Goal: Check status: Check status

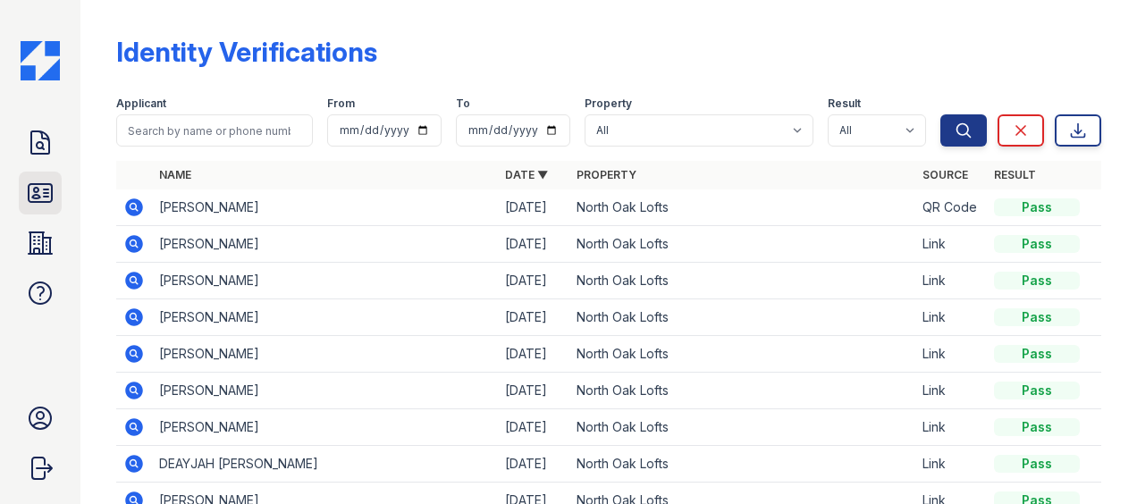
click at [29, 196] on icon at bounding box center [40, 193] width 29 height 29
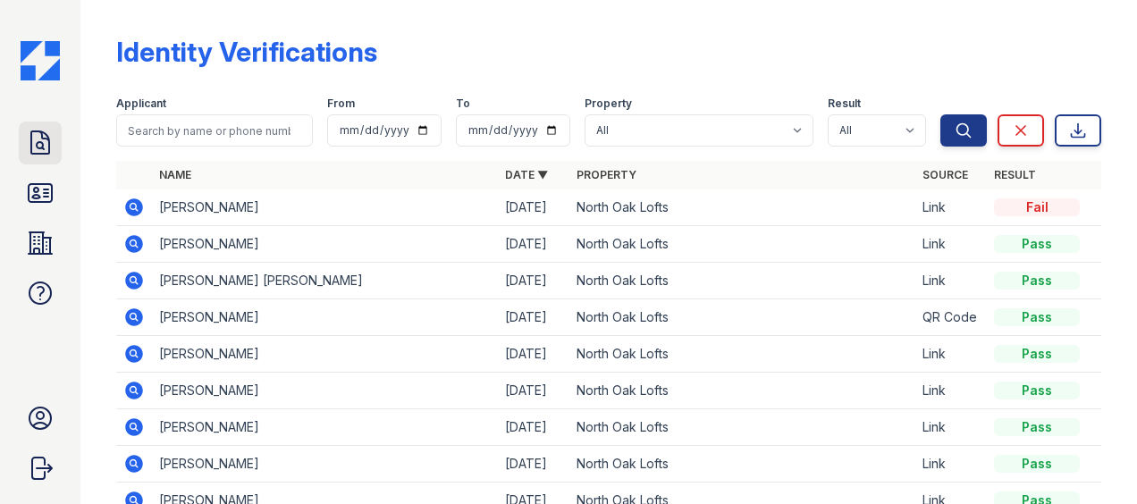
click at [43, 160] on link "Doc Verifications" at bounding box center [40, 143] width 43 height 43
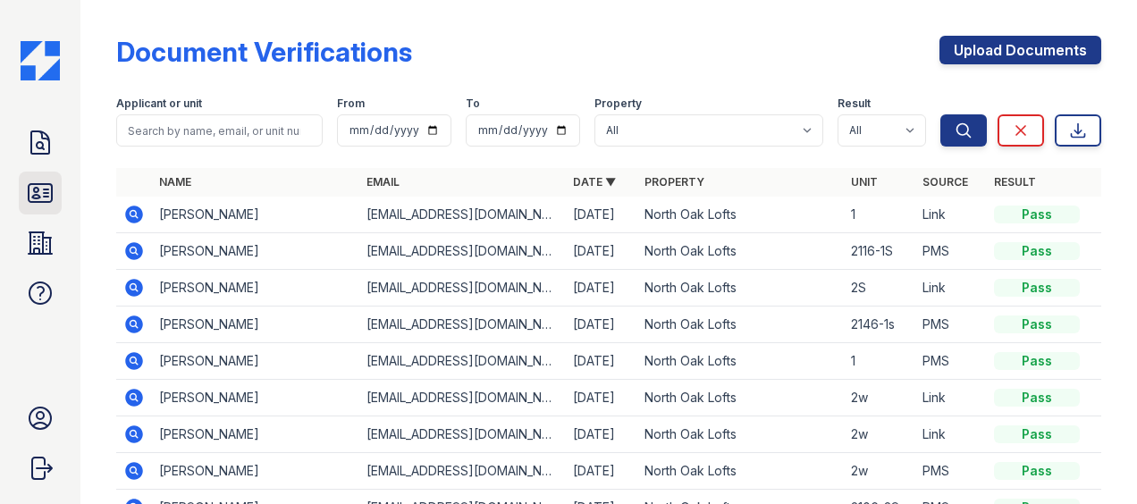
click at [39, 191] on icon at bounding box center [40, 193] width 29 height 29
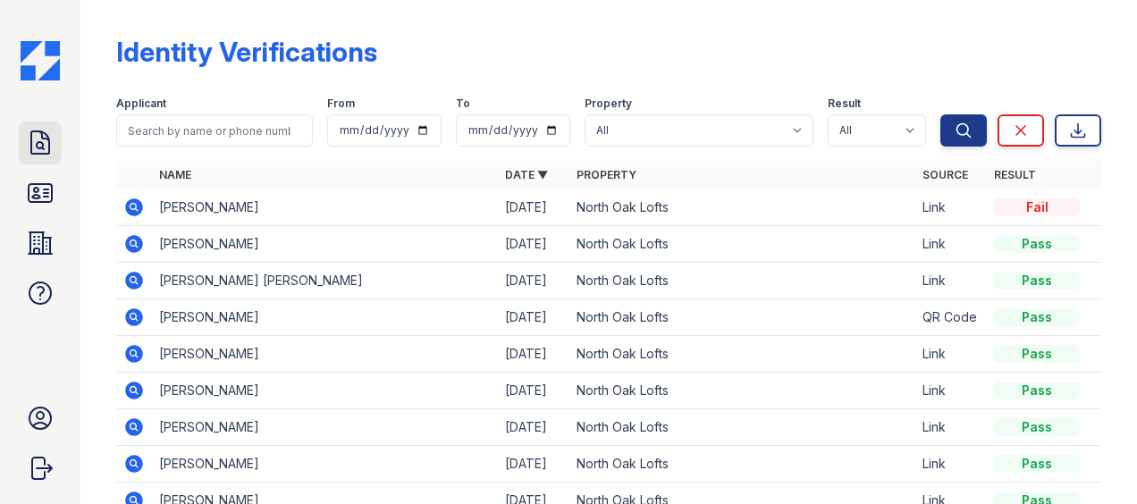
click at [51, 138] on icon at bounding box center [40, 143] width 29 height 29
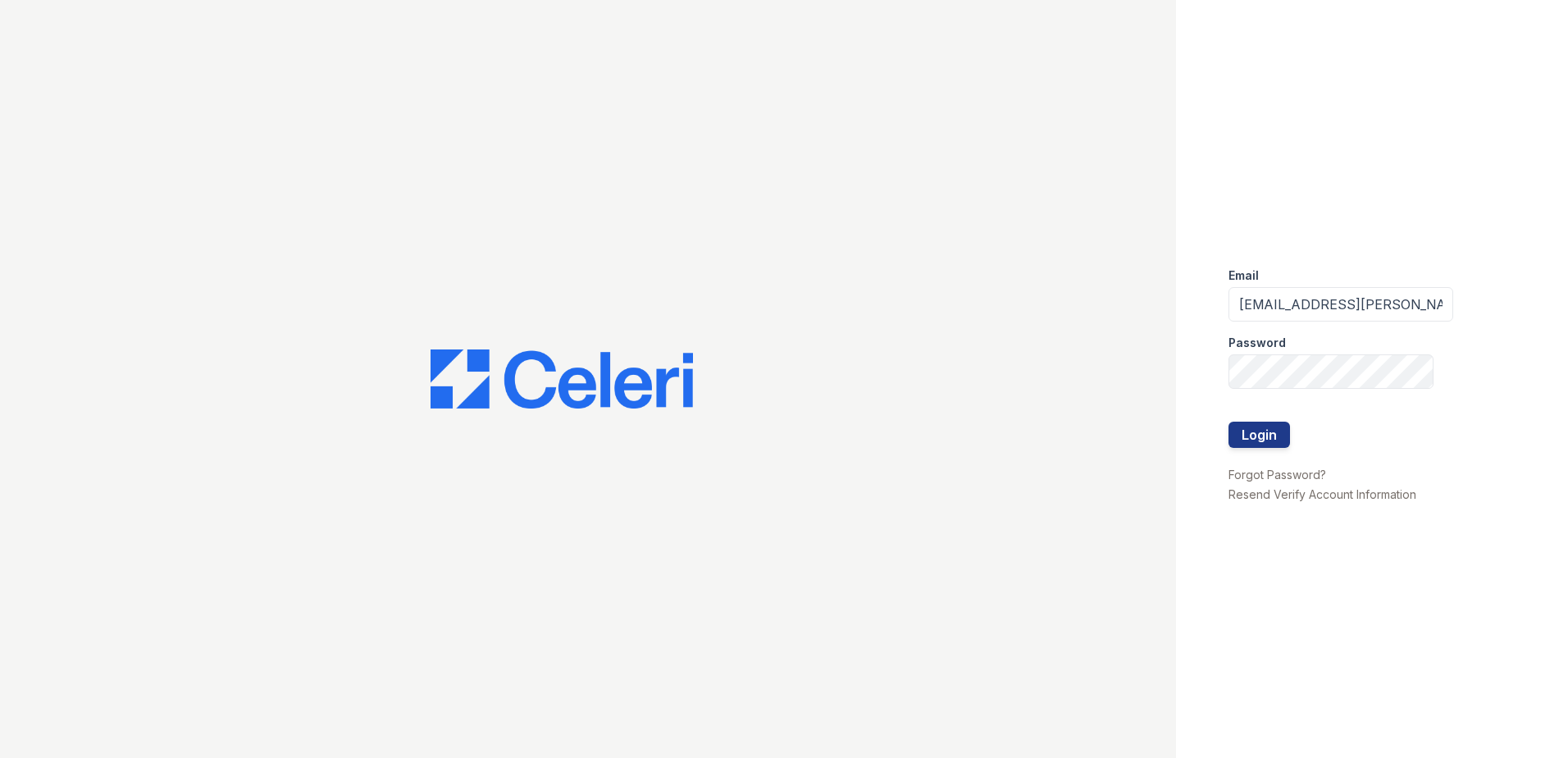
click at [1238, 435] on button "Login" at bounding box center [1259, 434] width 61 height 27
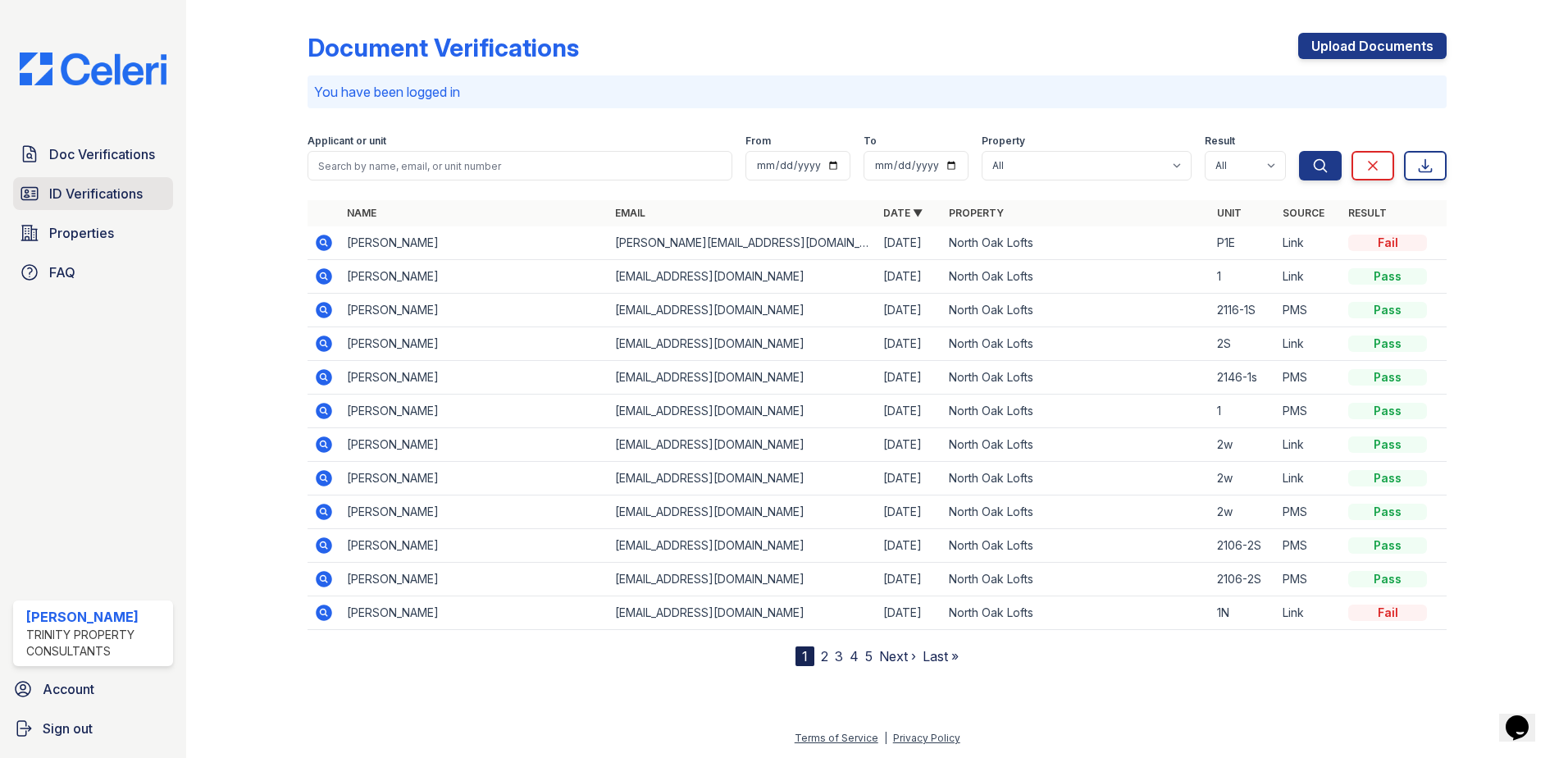
click at [87, 180] on link "ID Verifications" at bounding box center [93, 194] width 160 height 33
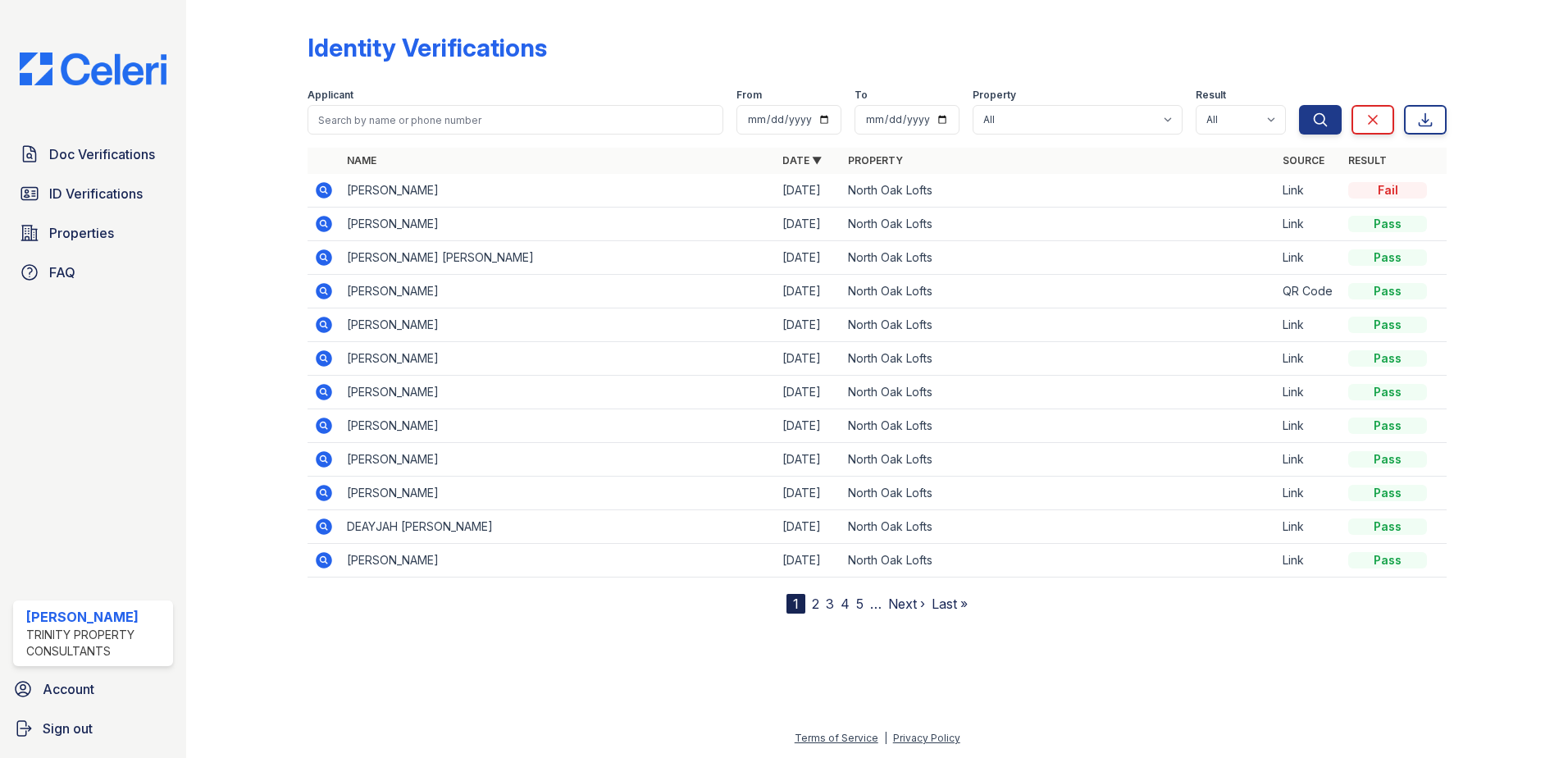
click at [321, 193] on icon at bounding box center [324, 190] width 17 height 17
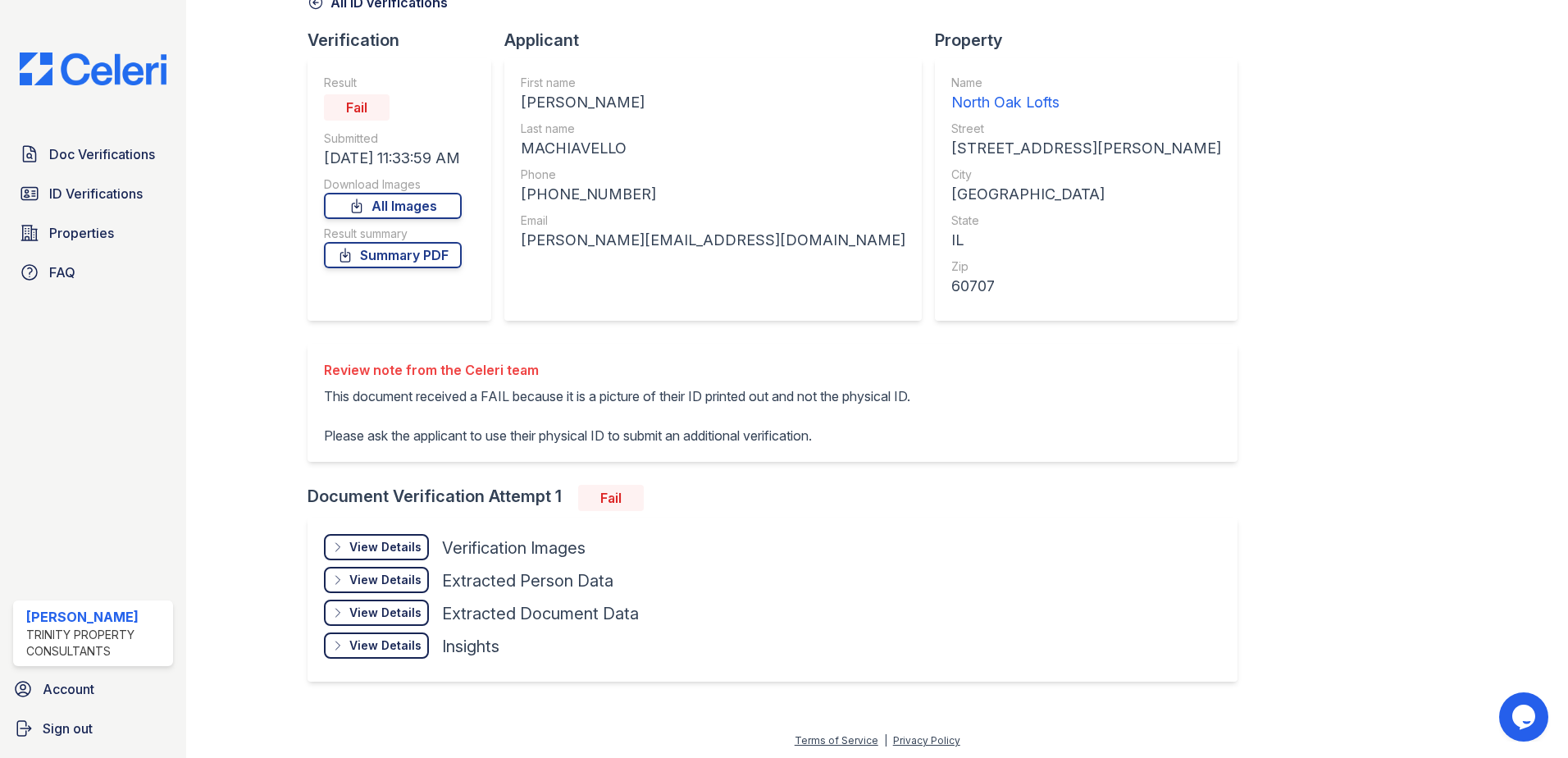
scroll to position [95, 0]
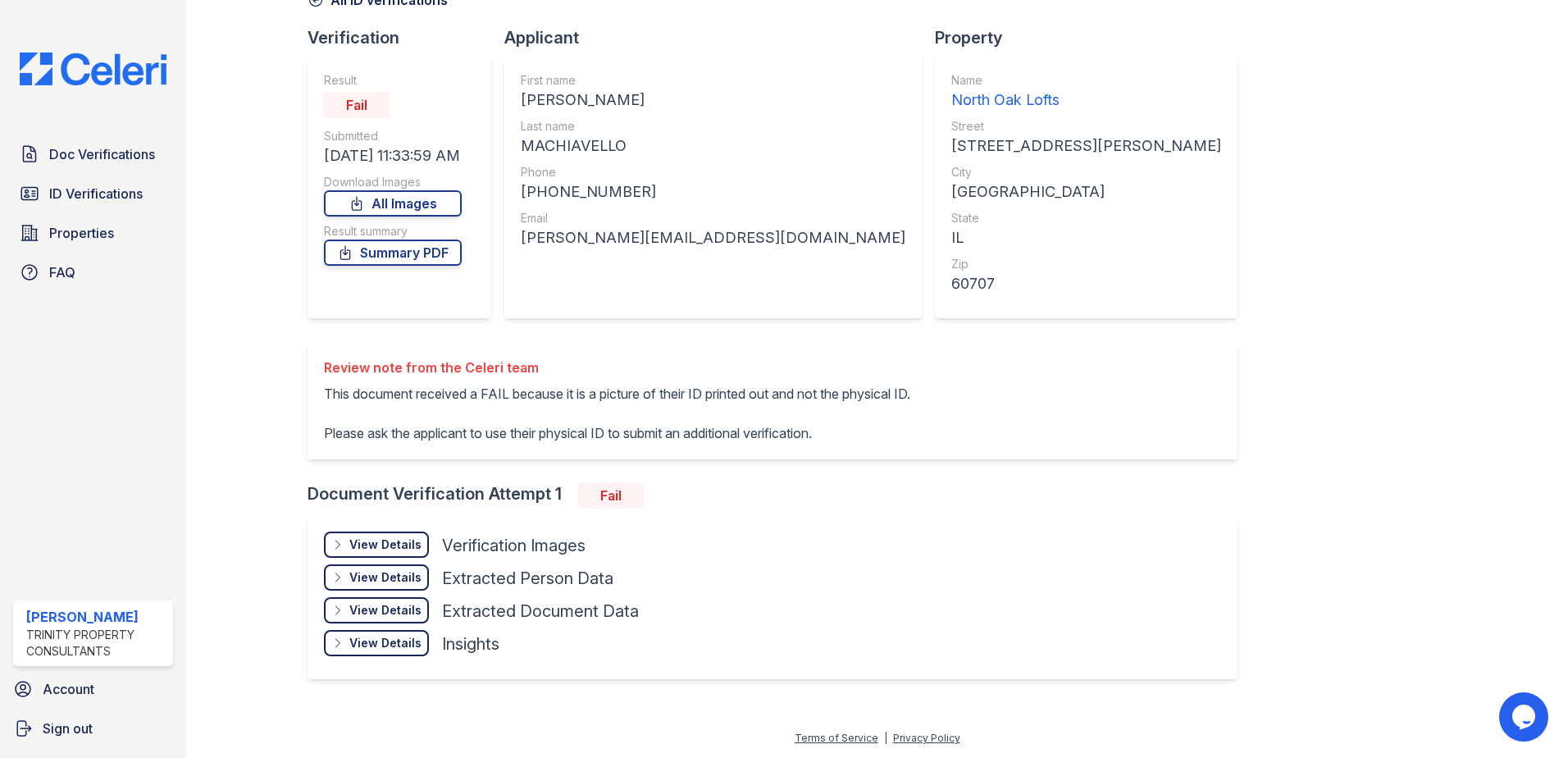
click at [413, 541] on div "View Details" at bounding box center [385, 544] width 72 height 17
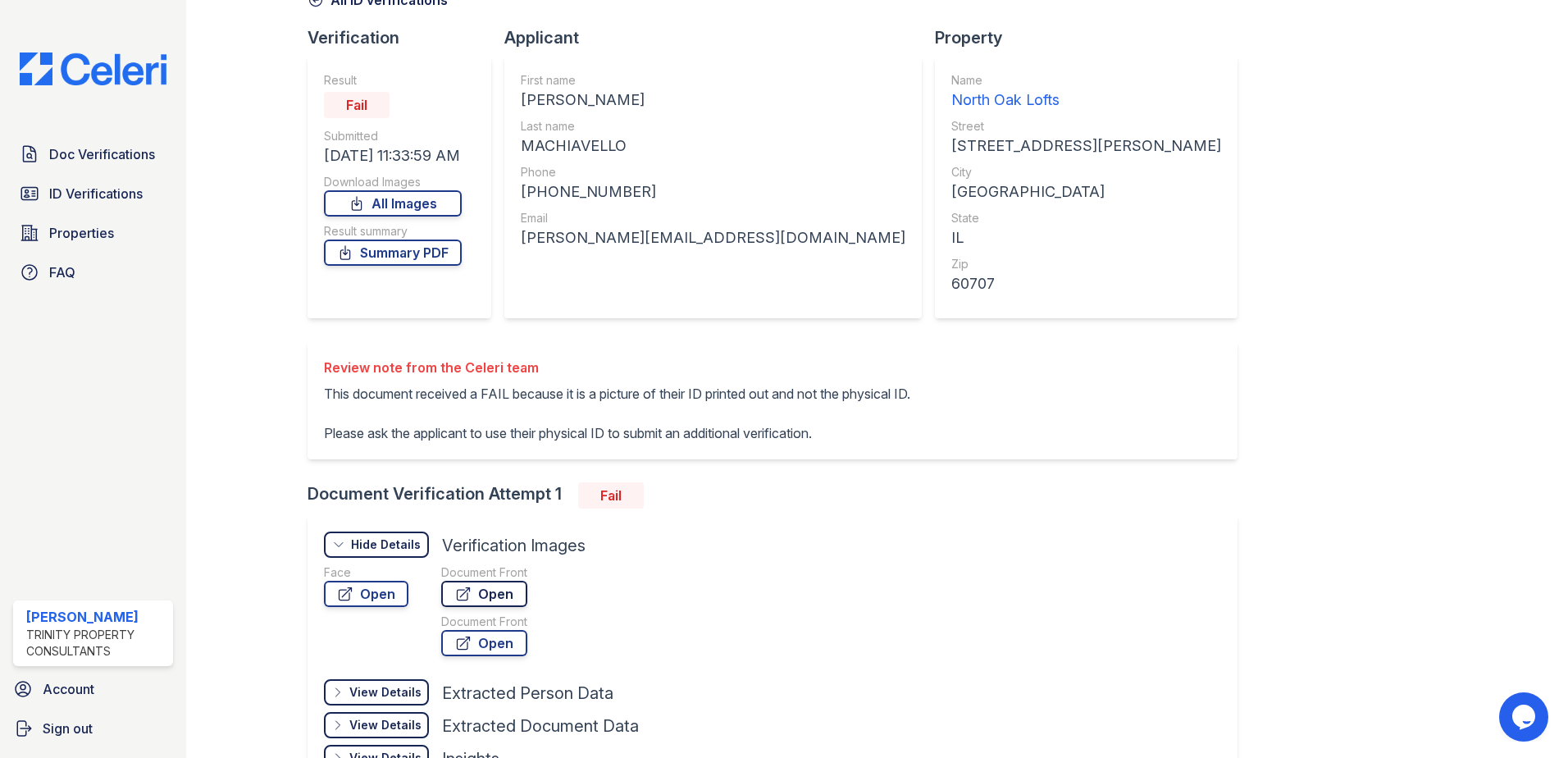
click at [480, 587] on link "Open" at bounding box center [484, 594] width 86 height 27
click at [503, 651] on link "Open" at bounding box center [484, 642] width 86 height 27
drag, startPoint x: 75, startPoint y: 142, endPoint x: 83, endPoint y: 151, distance: 12.0
click at [75, 142] on link "Doc Verifications" at bounding box center [93, 154] width 160 height 33
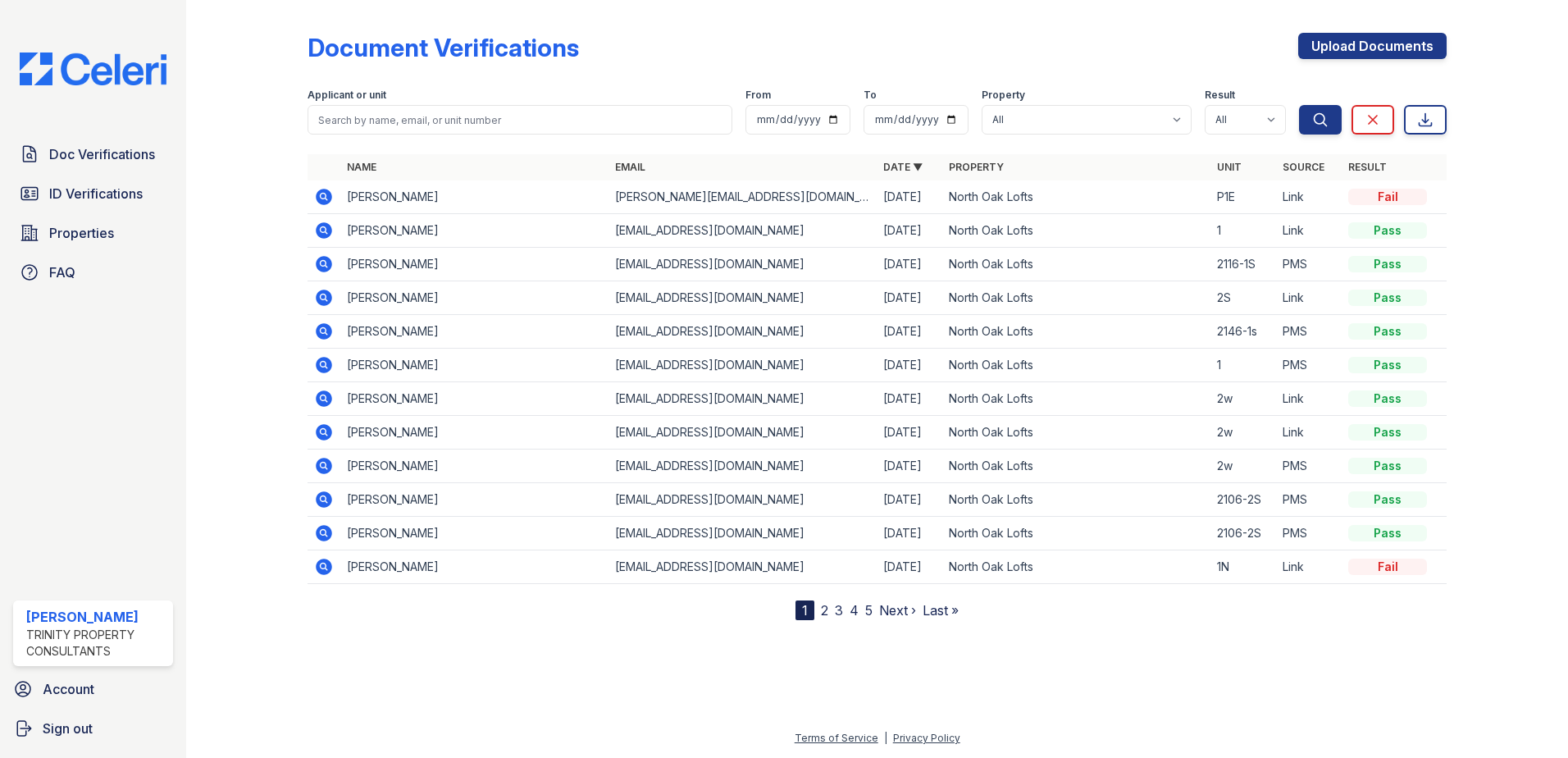
click at [320, 198] on icon at bounding box center [324, 197] width 17 height 17
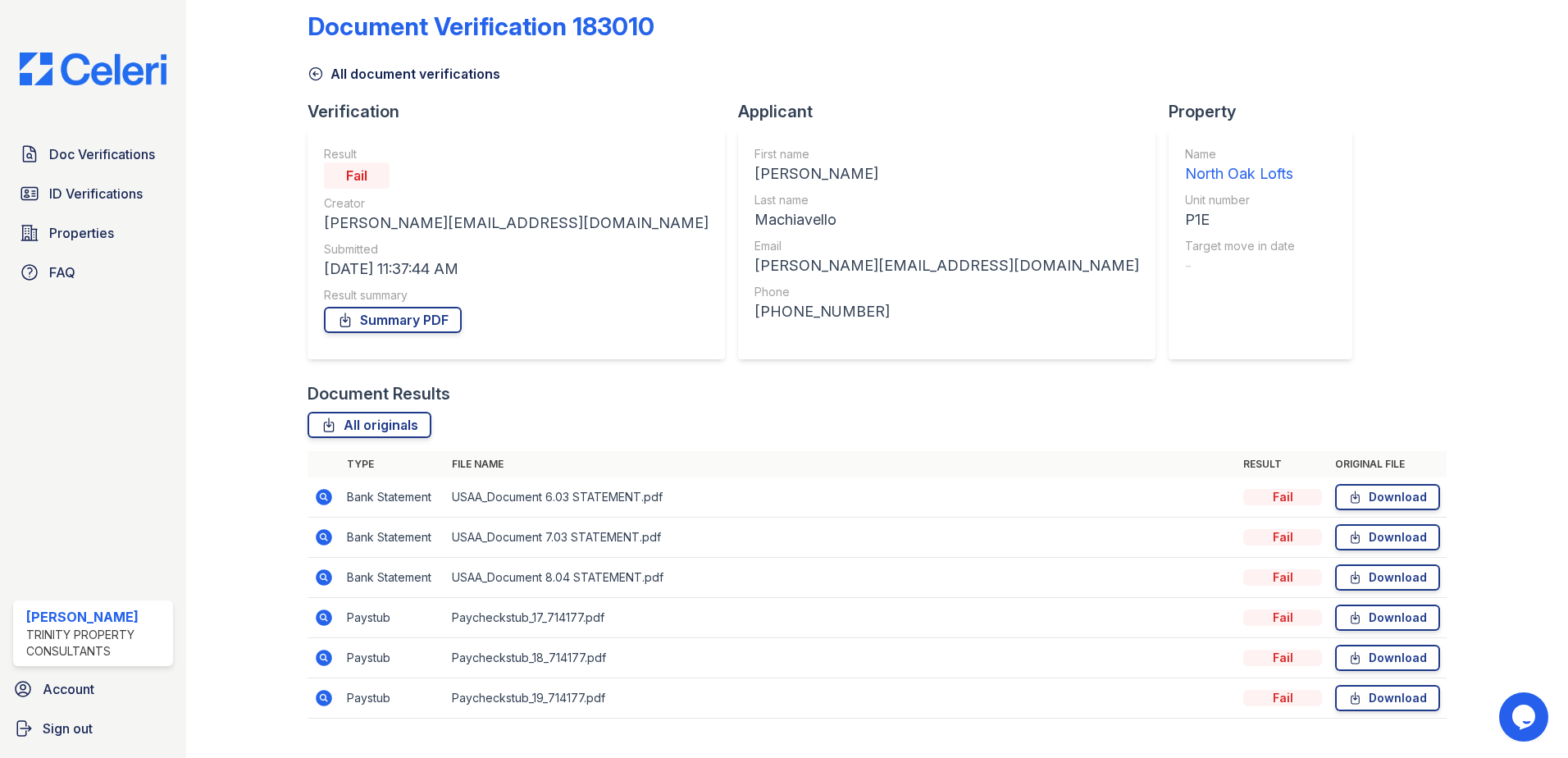
scroll to position [54, 0]
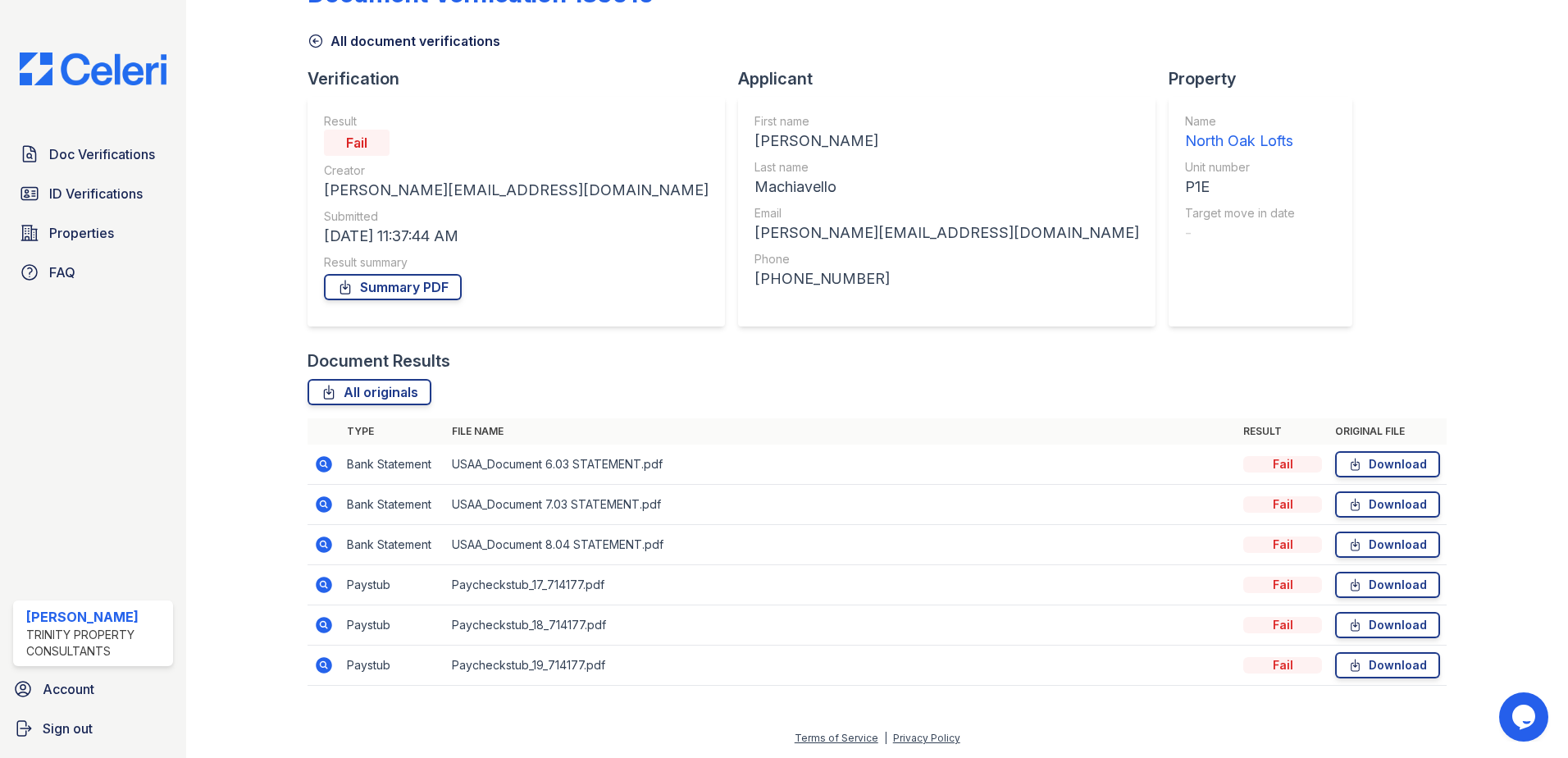
click at [323, 584] on icon at bounding box center [322, 584] width 4 height 4
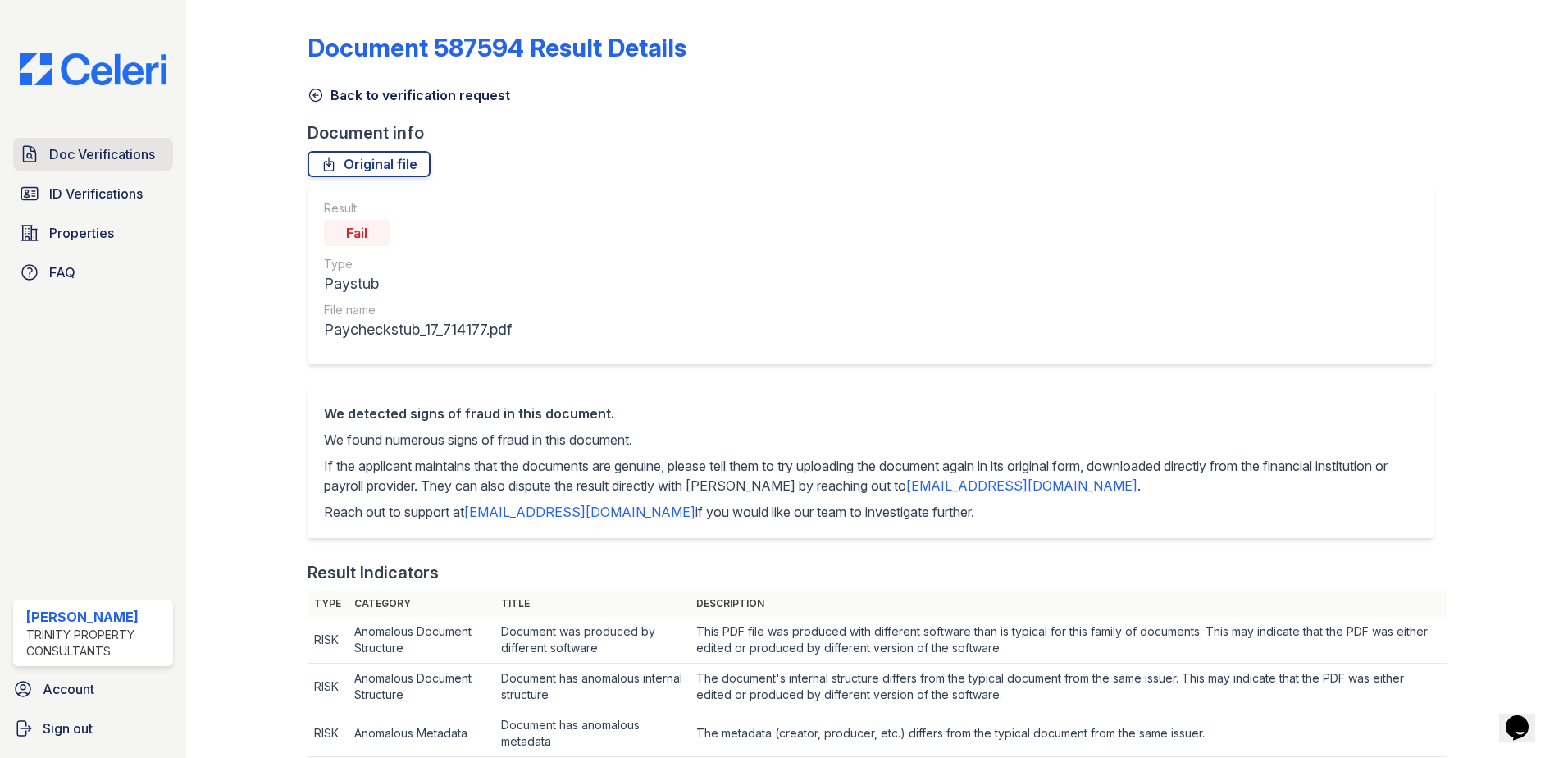
click at [157, 150] on link "Doc Verifications" at bounding box center [93, 154] width 160 height 33
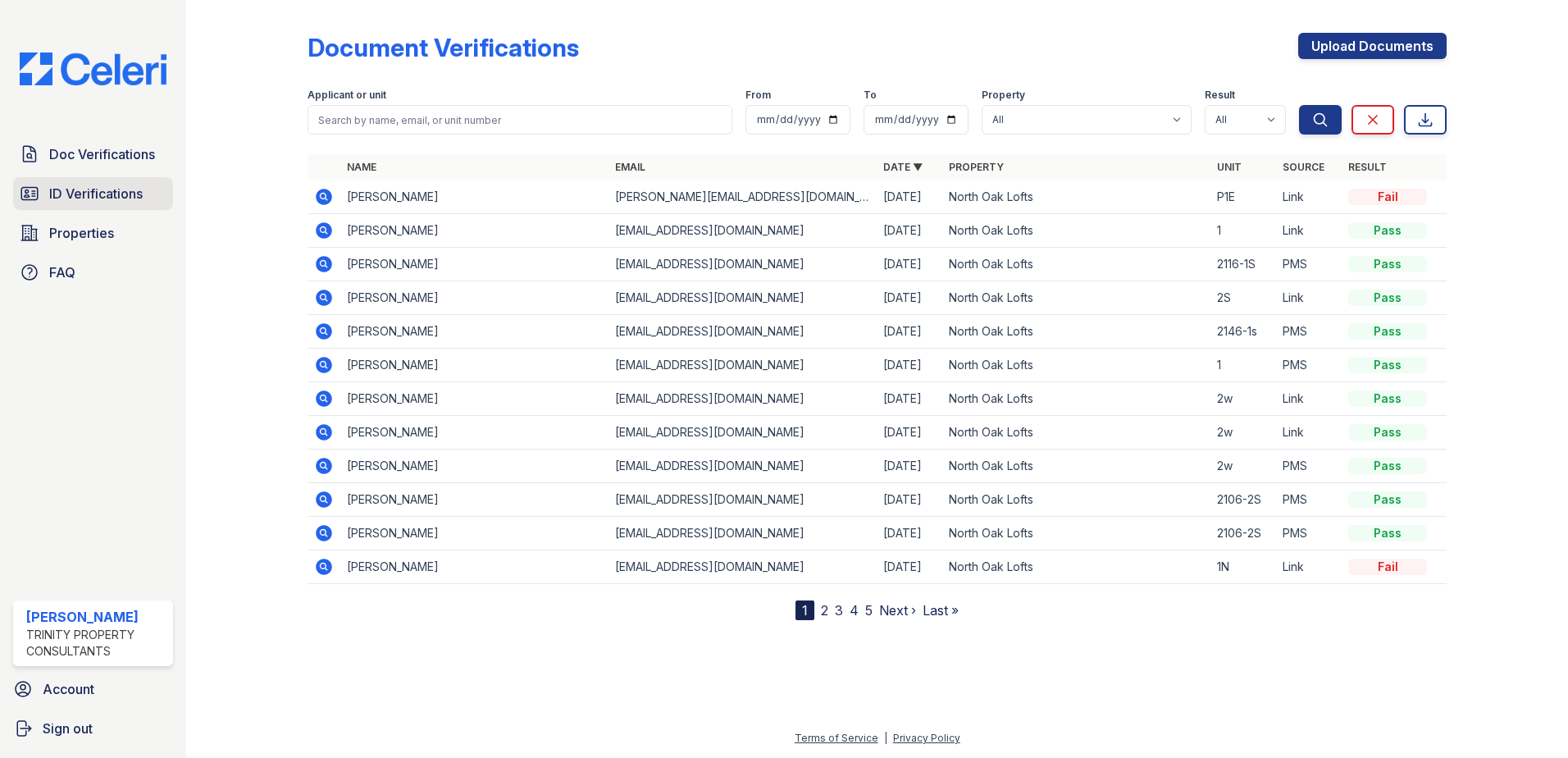
click at [137, 182] on link "ID Verifications" at bounding box center [93, 194] width 160 height 33
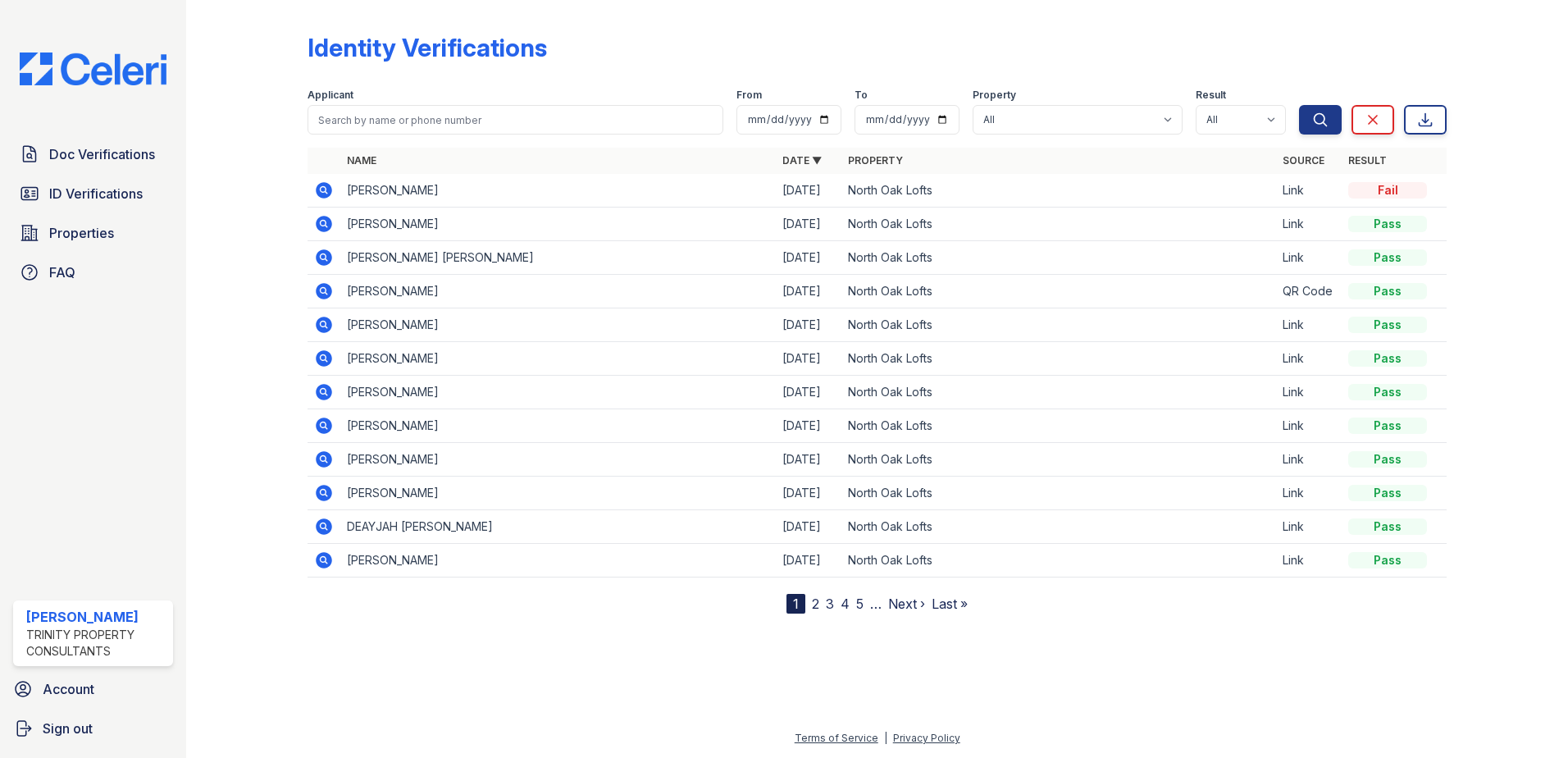
click at [320, 195] on icon at bounding box center [324, 190] width 17 height 17
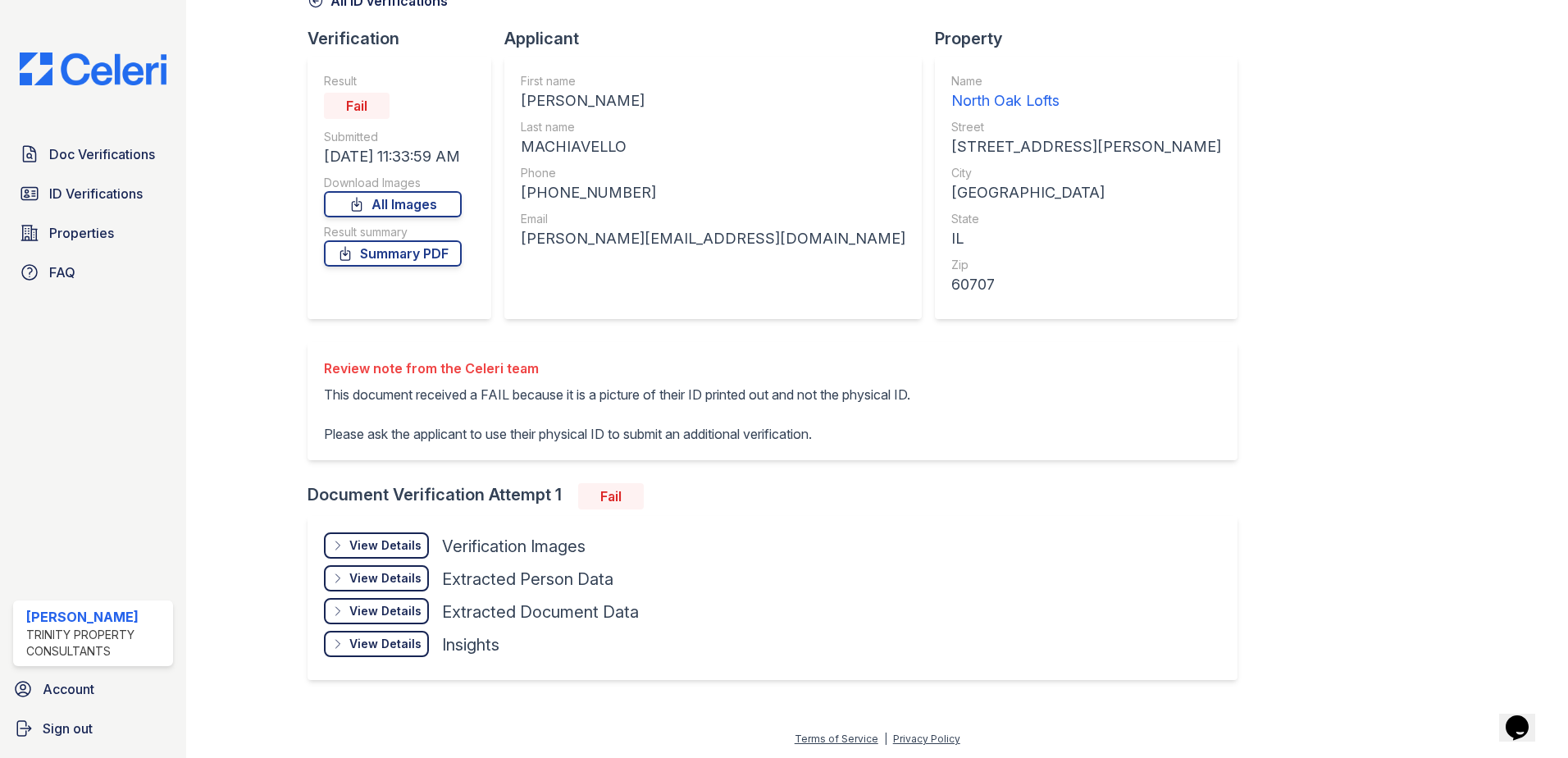
scroll to position [95, 0]
click at [391, 548] on div "View Details" at bounding box center [385, 544] width 72 height 17
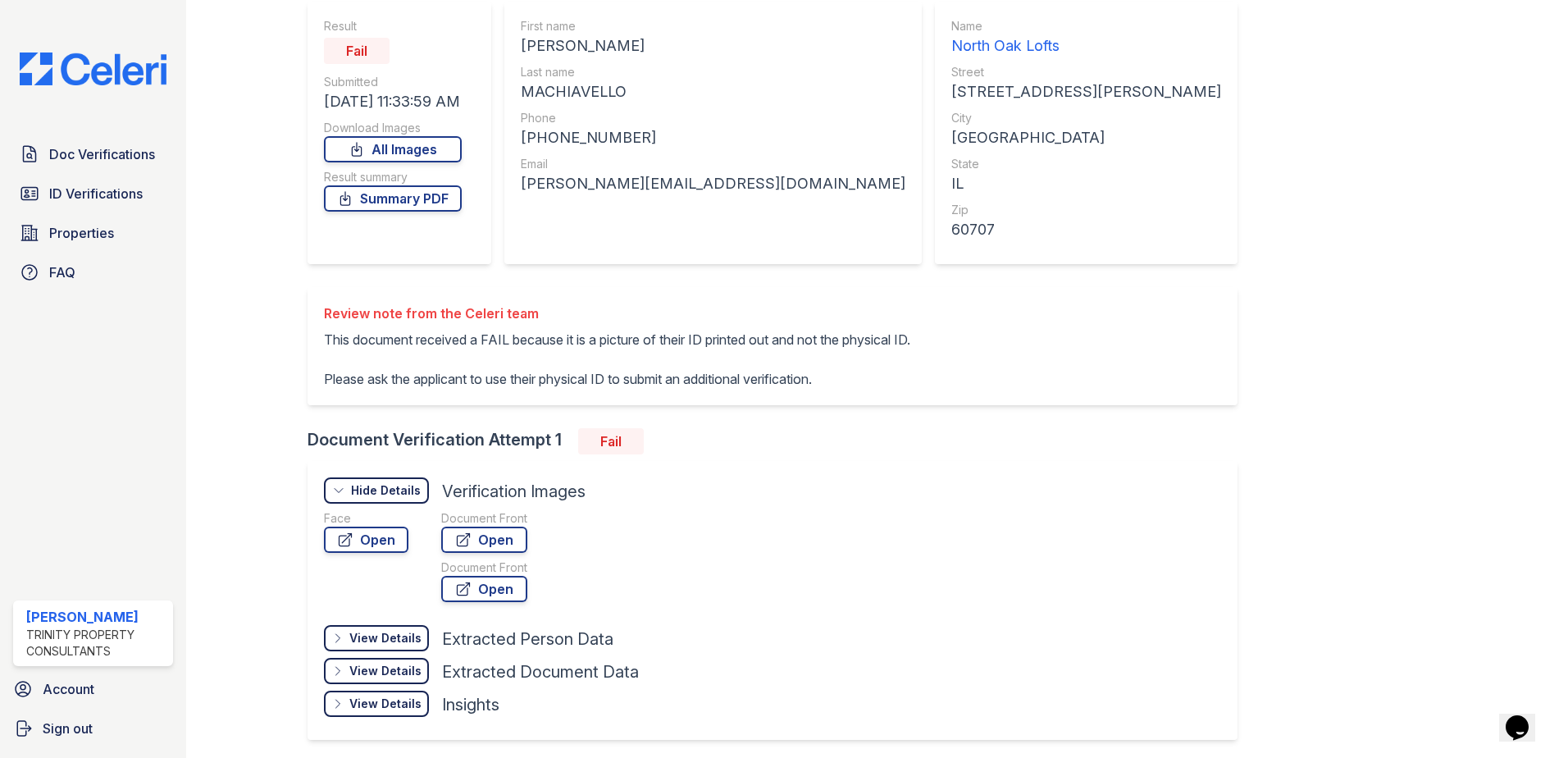
scroll to position [210, 0]
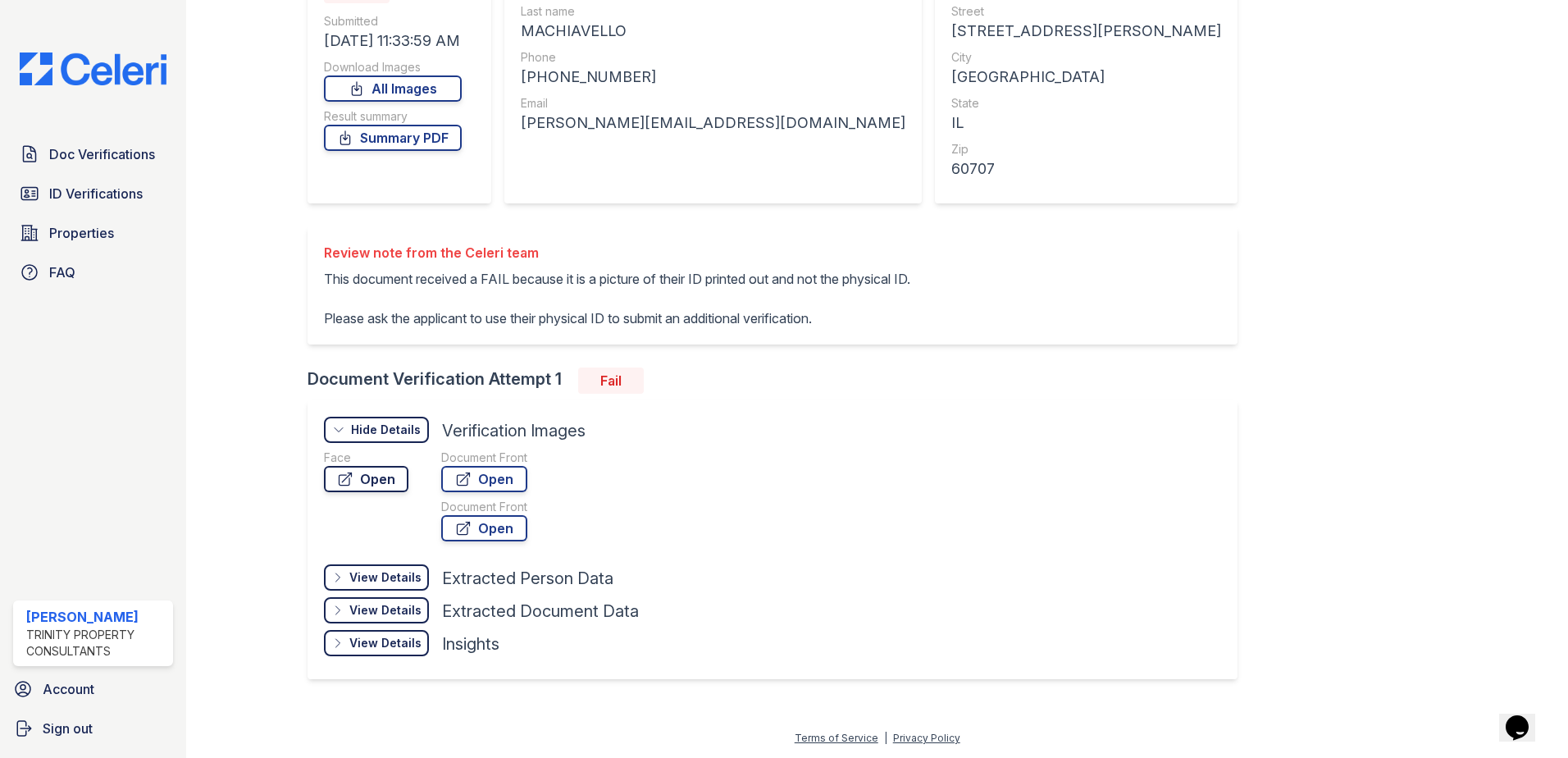
click at [384, 474] on link "Open" at bounding box center [366, 479] width 84 height 27
click at [108, 147] on span "Doc Verifications" at bounding box center [102, 153] width 106 height 19
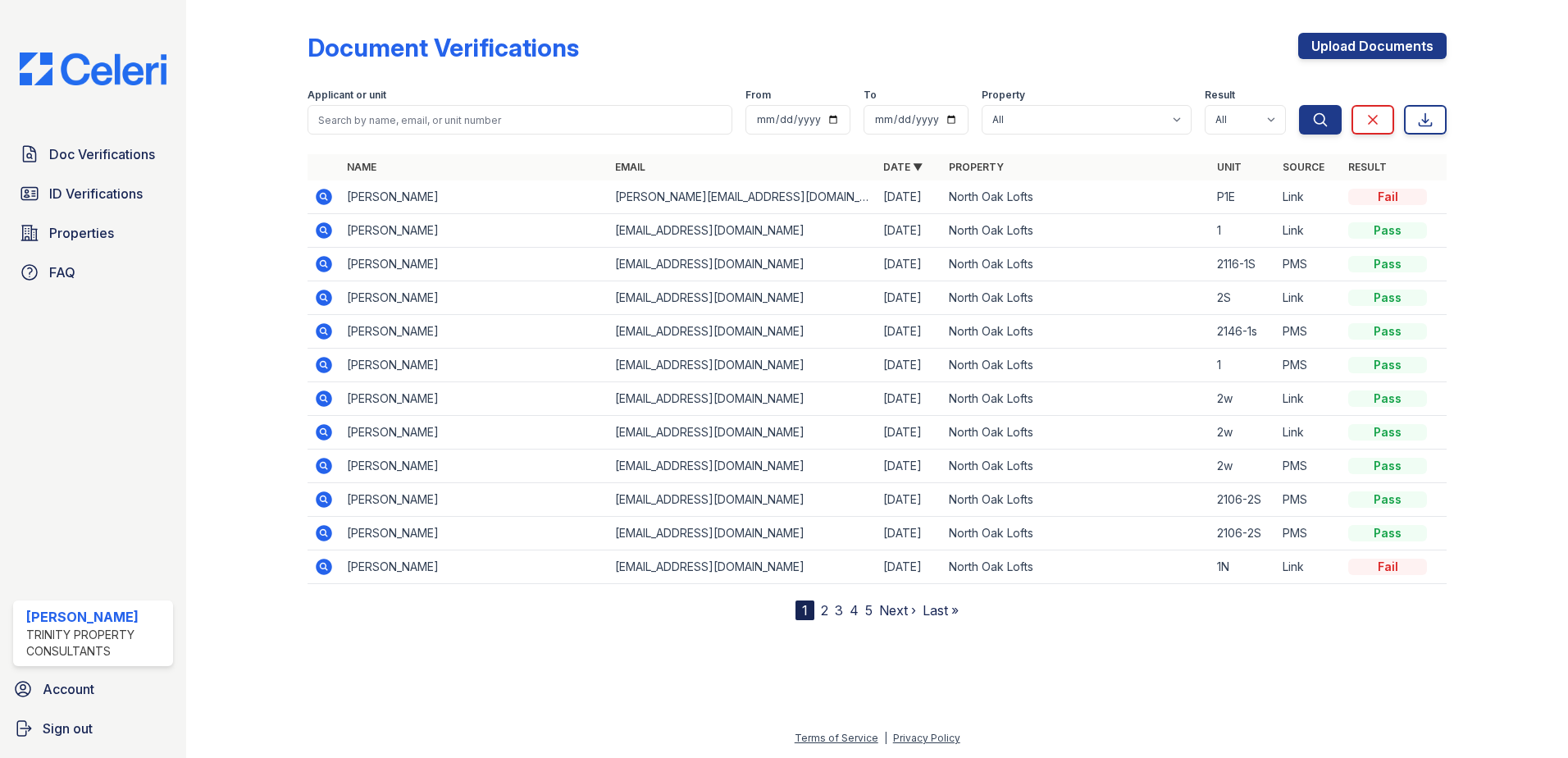
click at [321, 197] on icon at bounding box center [323, 196] width 19 height 19
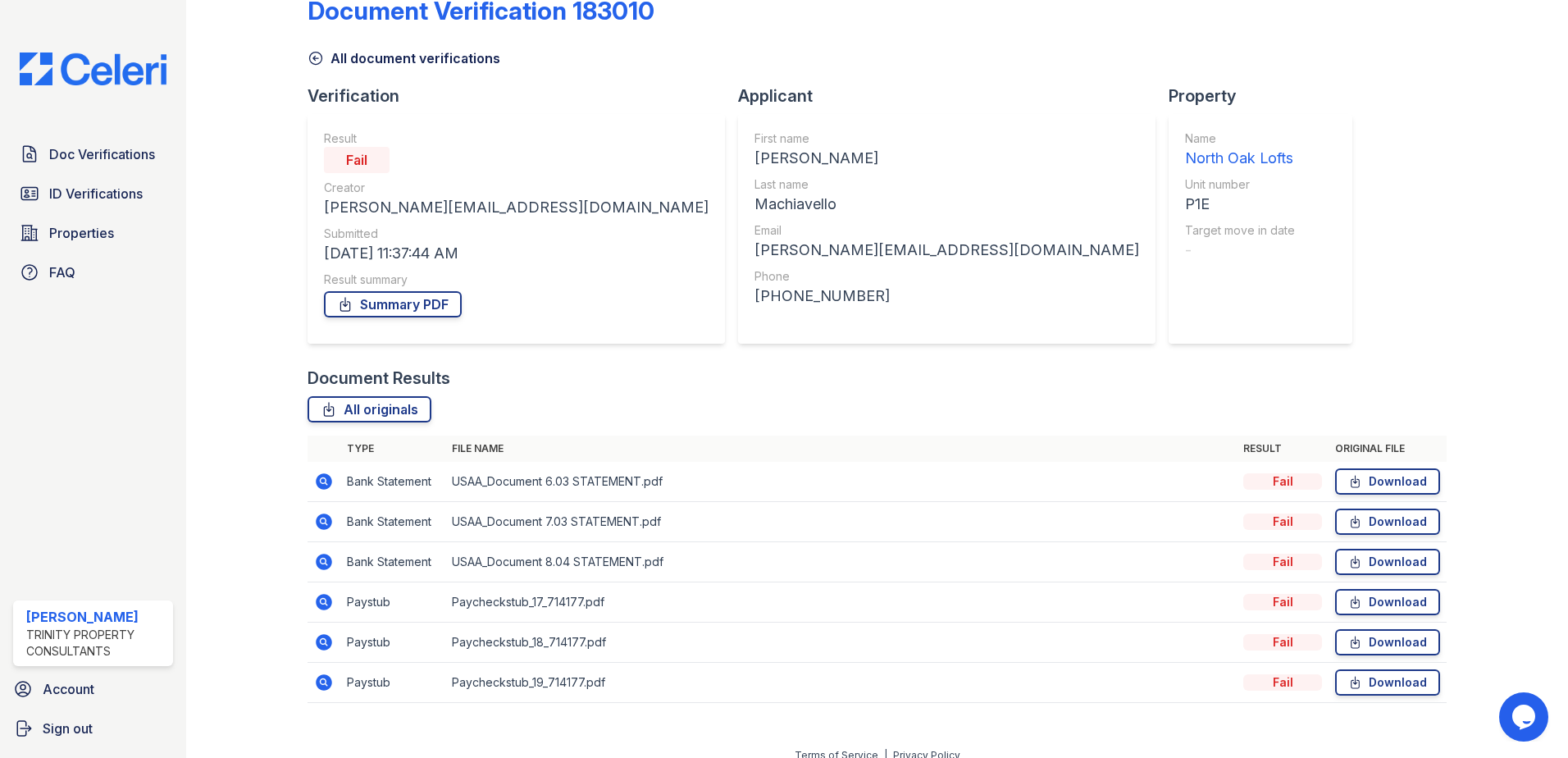
scroll to position [54, 0]
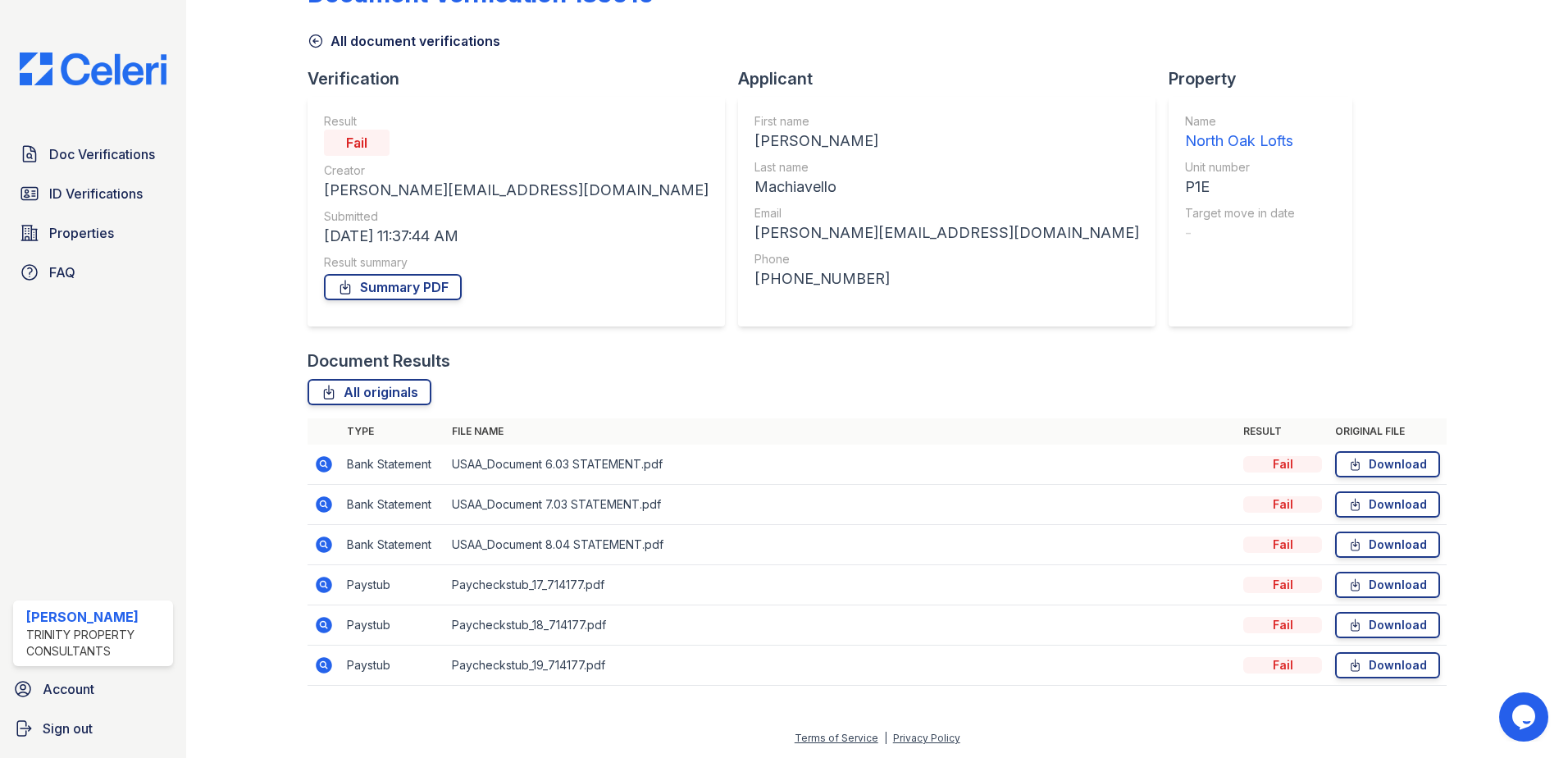
click at [321, 466] on icon at bounding box center [323, 463] width 19 height 19
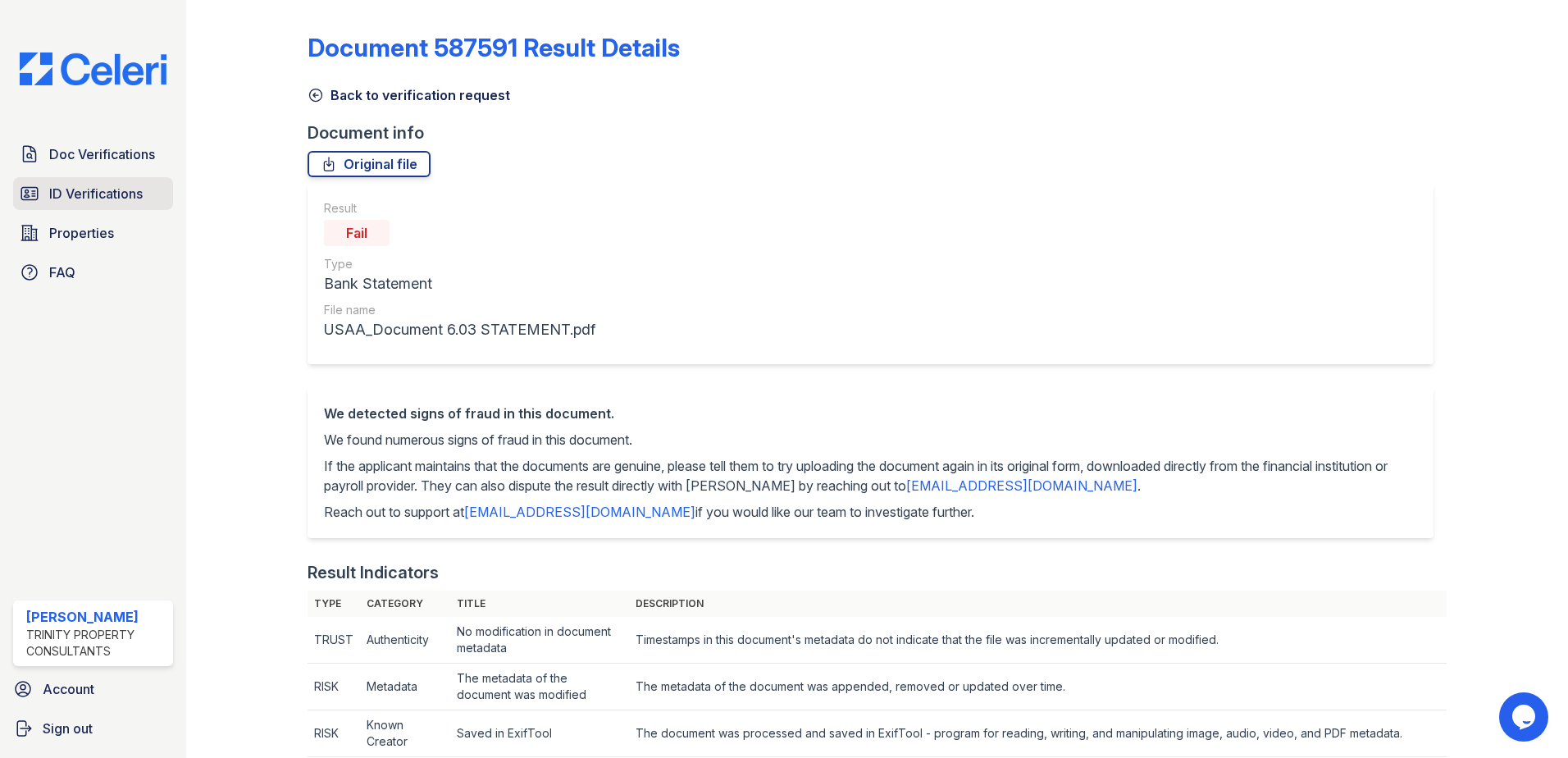
drag, startPoint x: 125, startPoint y: 207, endPoint x: 139, endPoint y: 196, distance: 17.8
click at [127, 206] on link "ID Verifications" at bounding box center [93, 194] width 160 height 33
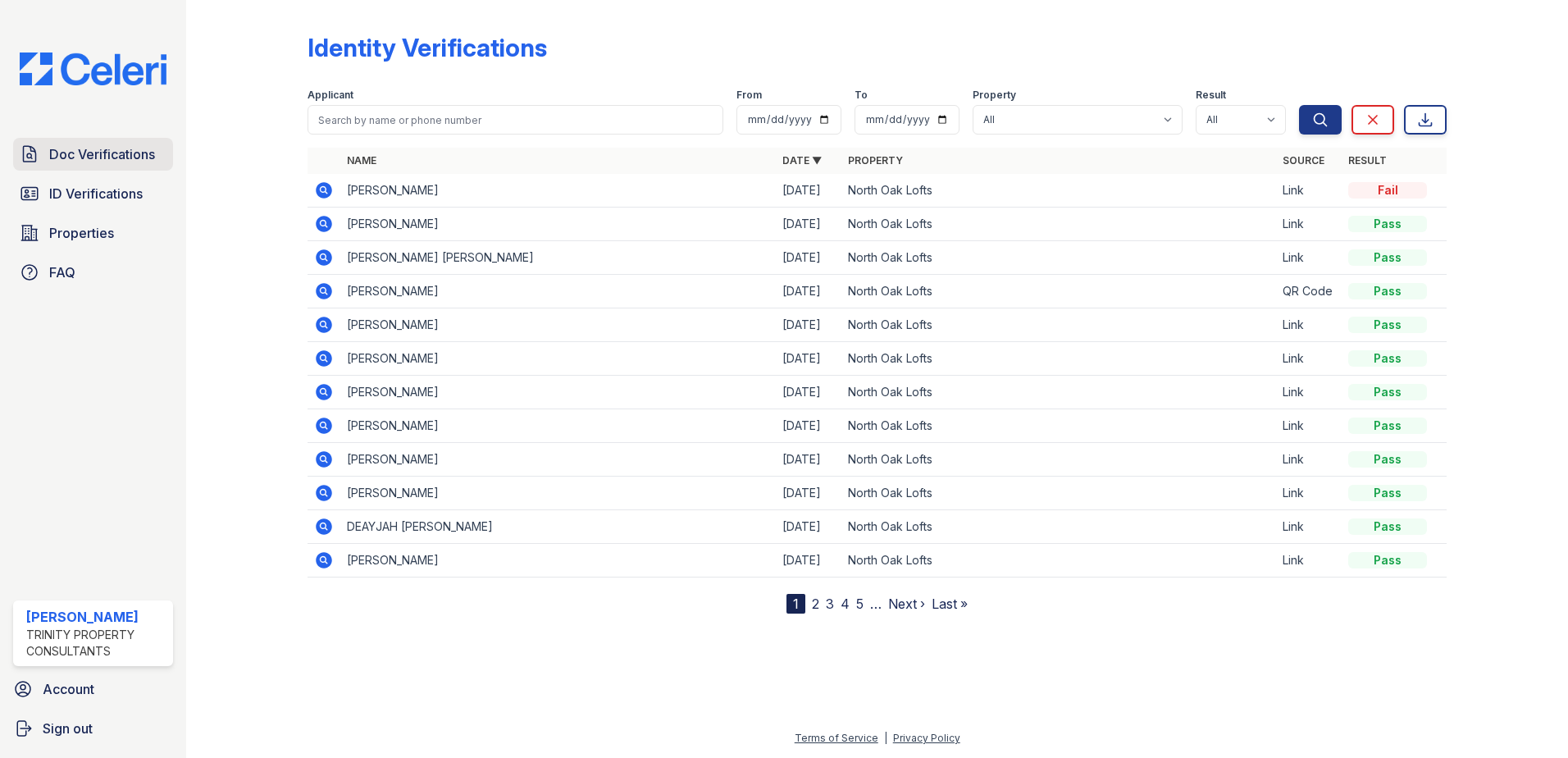
click at [149, 158] on span "Doc Verifications" at bounding box center [102, 153] width 106 height 19
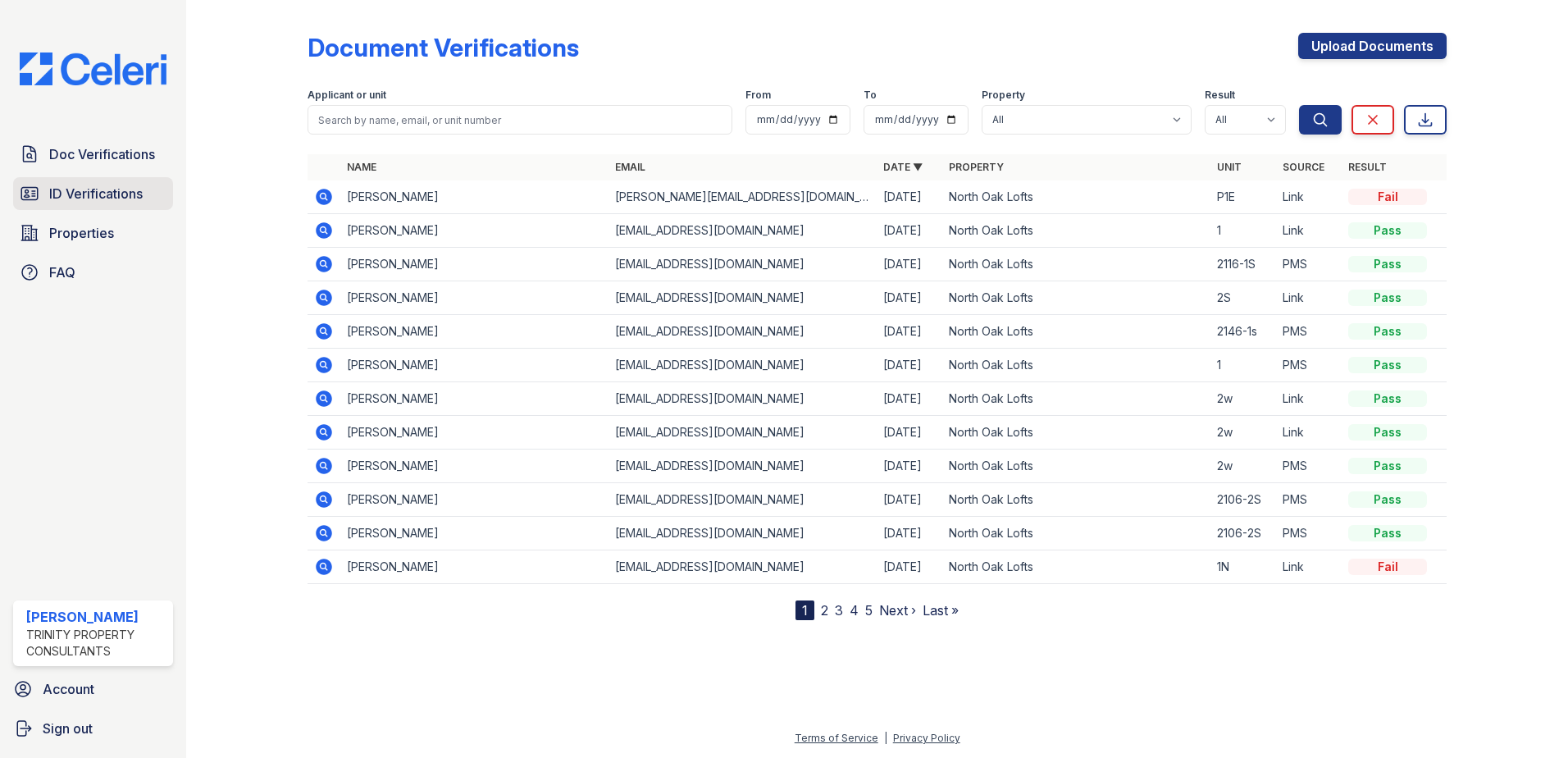
click at [132, 197] on span "ID Verifications" at bounding box center [96, 193] width 94 height 19
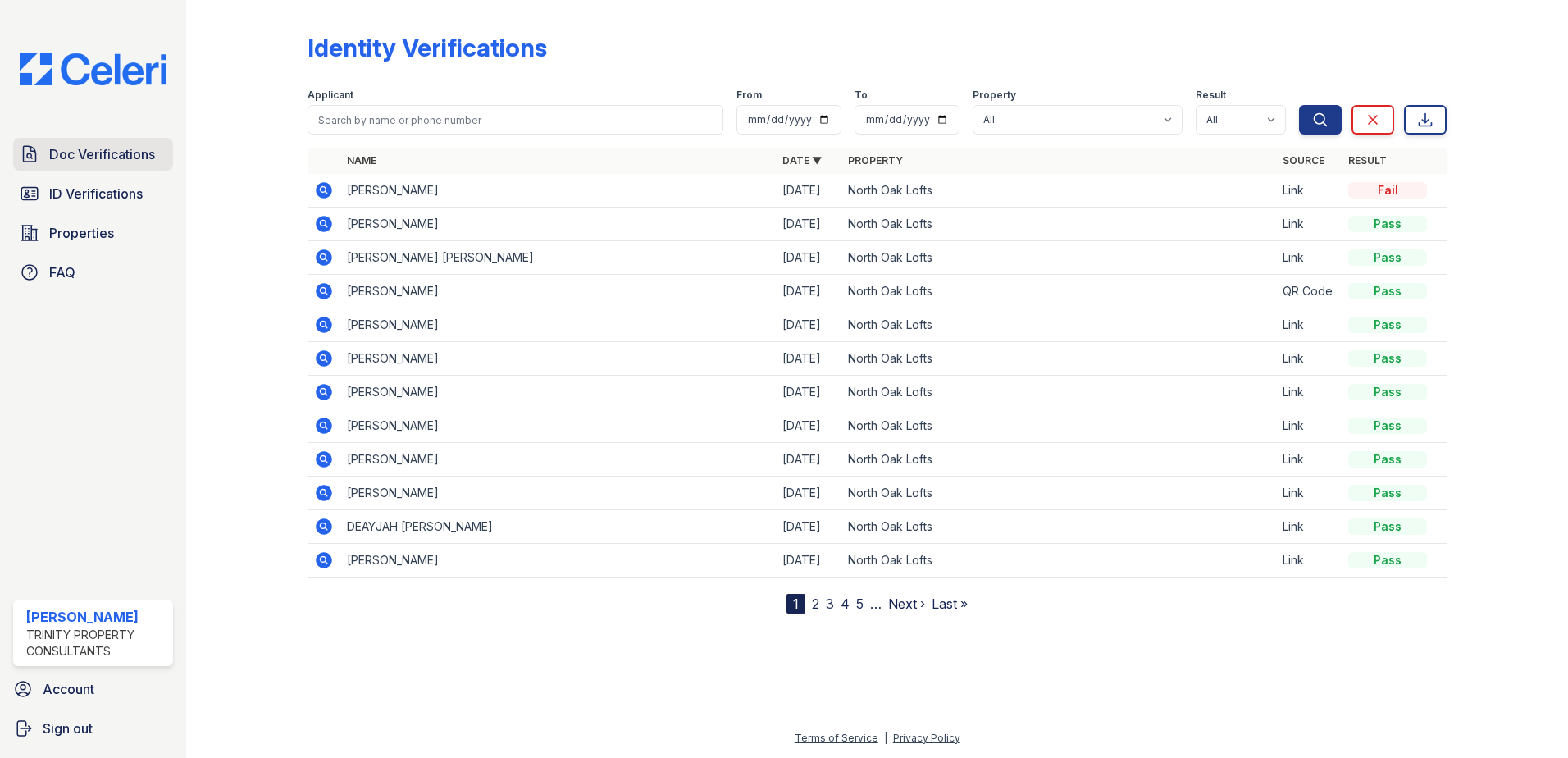
click at [94, 169] on link "Doc Verifications" at bounding box center [93, 154] width 160 height 33
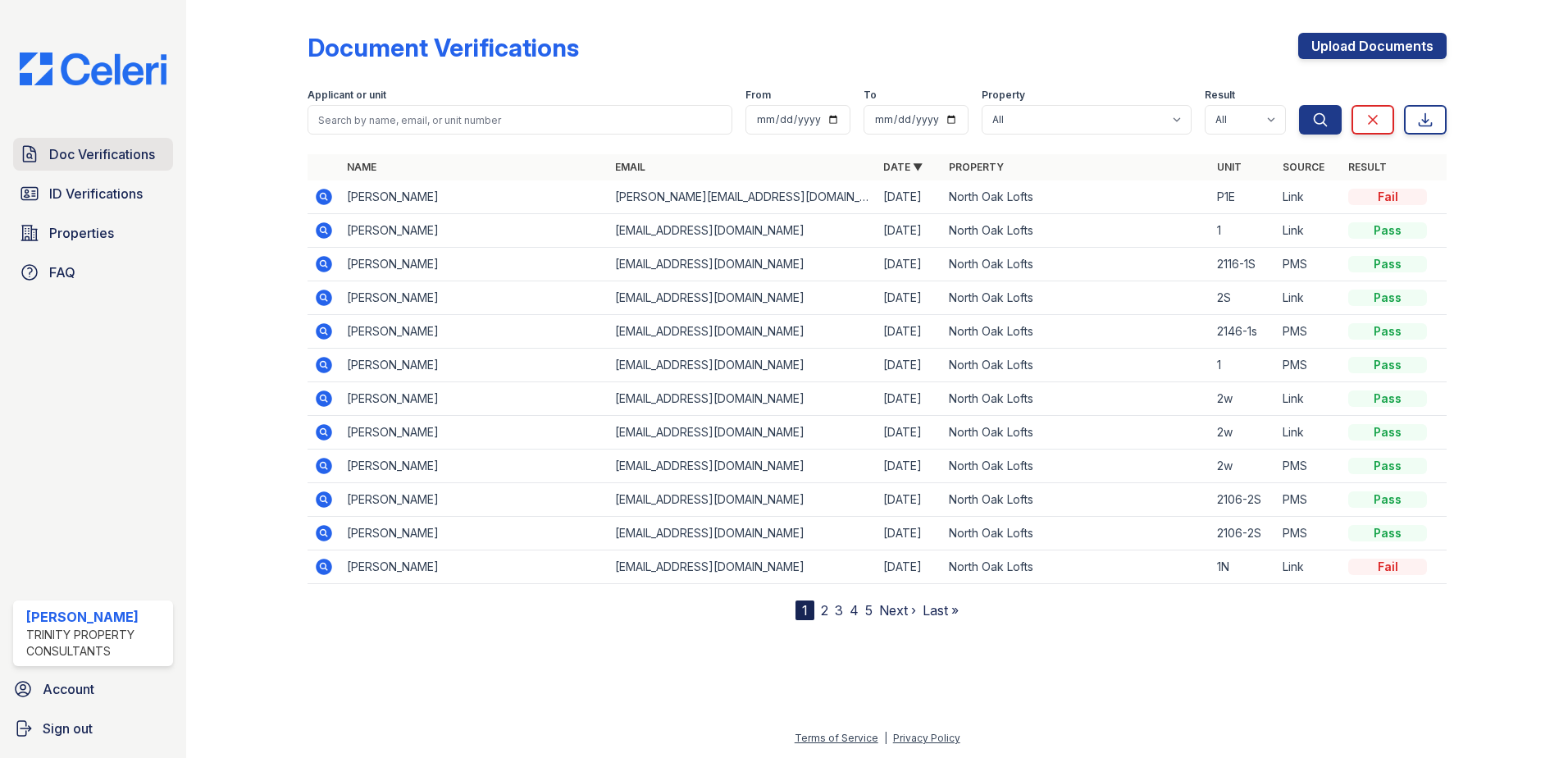
click at [138, 150] on span "Doc Verifications" at bounding box center [102, 153] width 106 height 19
click at [85, 181] on link "ID Verifications" at bounding box center [93, 194] width 160 height 33
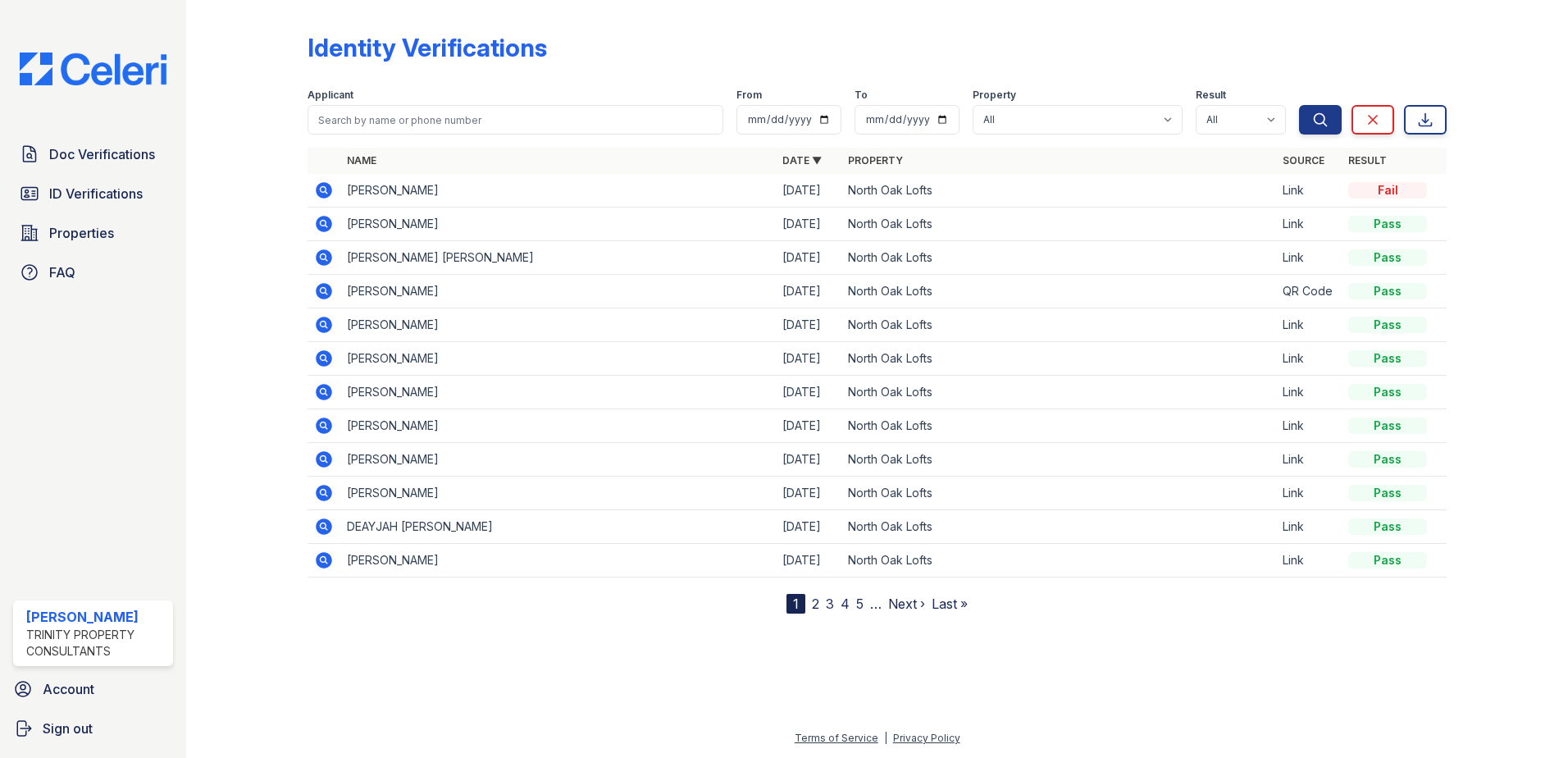
click at [99, 151] on span "Doc Verifications" at bounding box center [102, 153] width 106 height 19
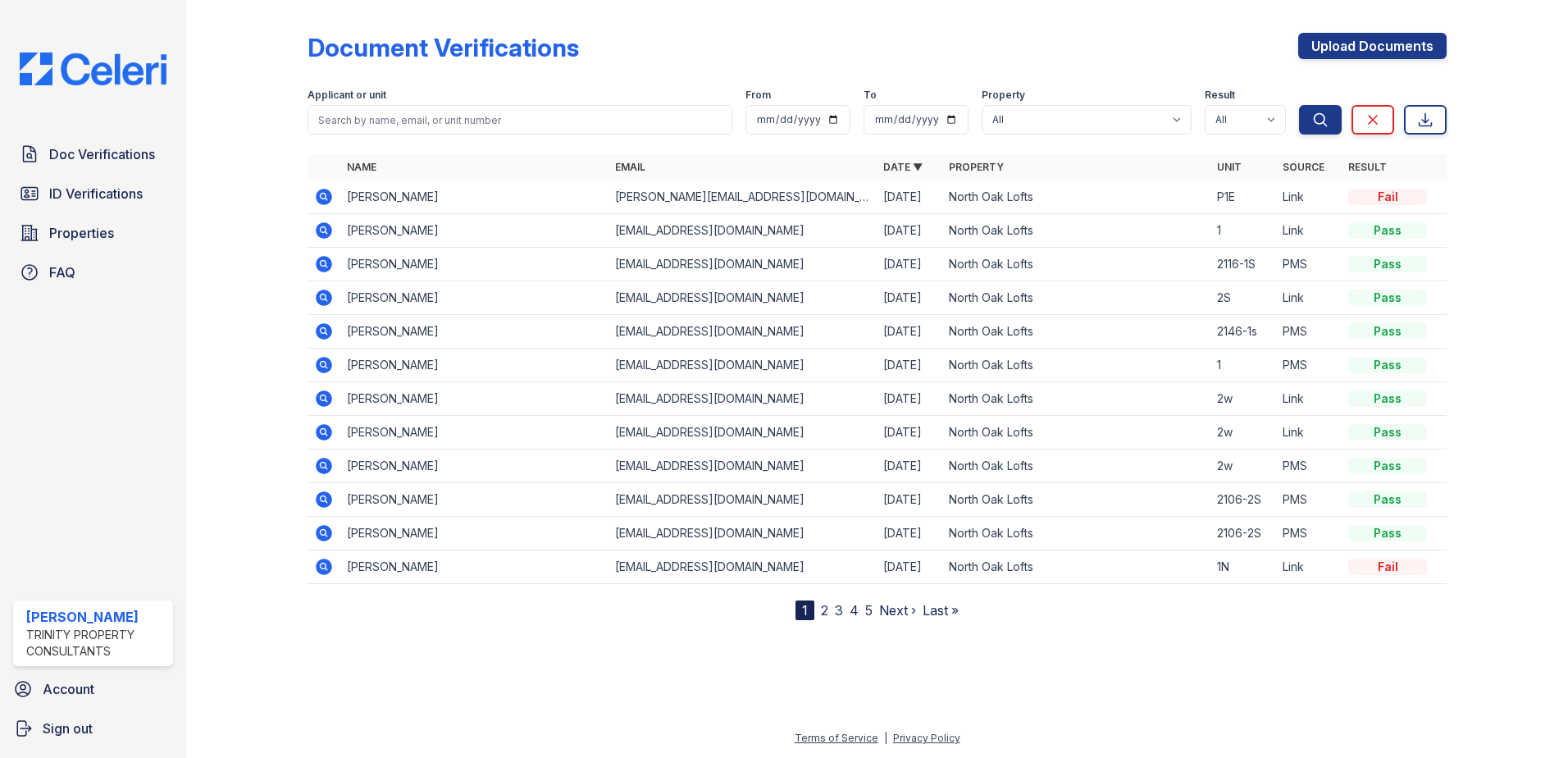
click at [320, 196] on icon at bounding box center [323, 196] width 19 height 19
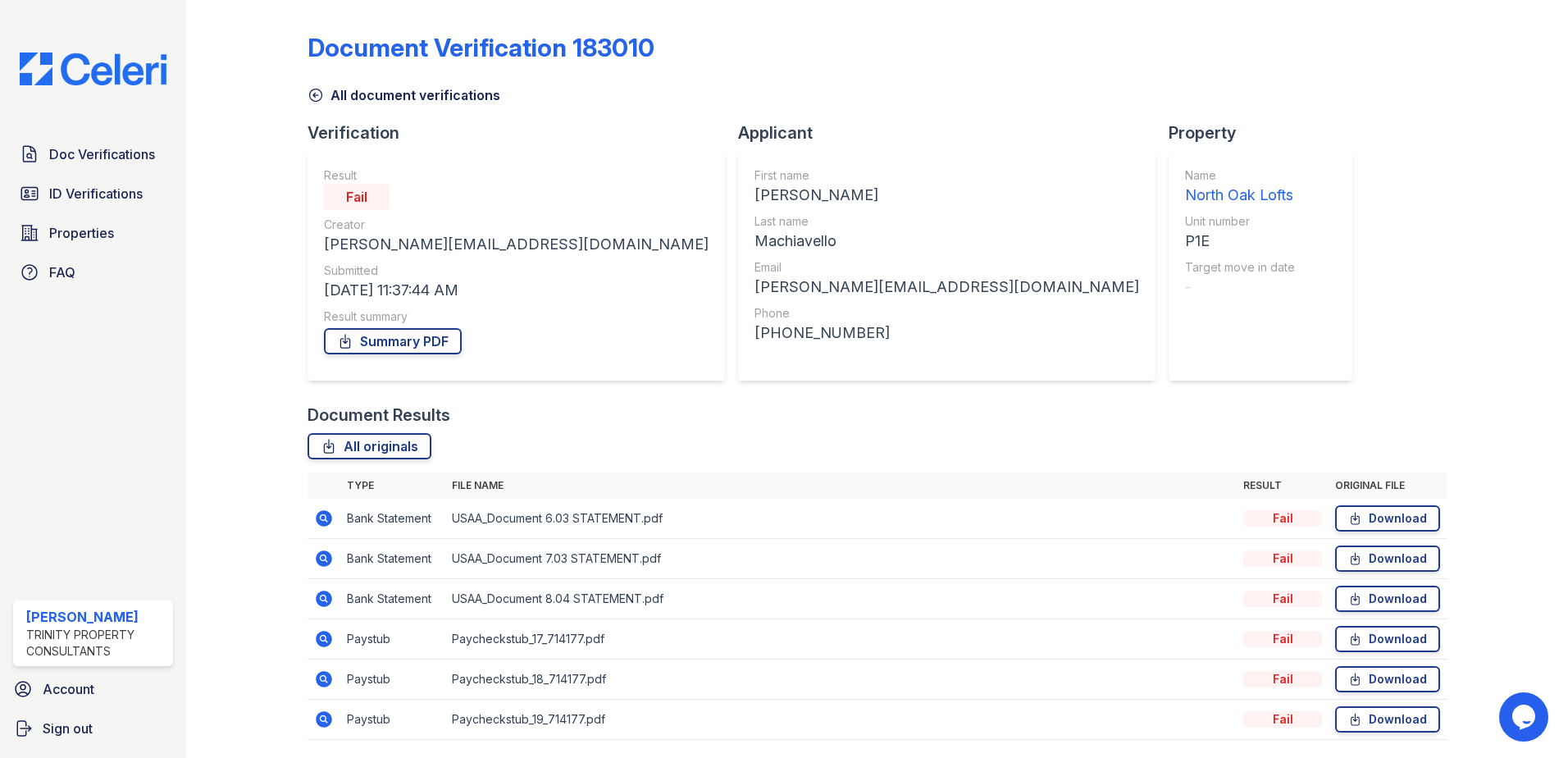
click at [317, 520] on icon at bounding box center [324, 518] width 17 height 17
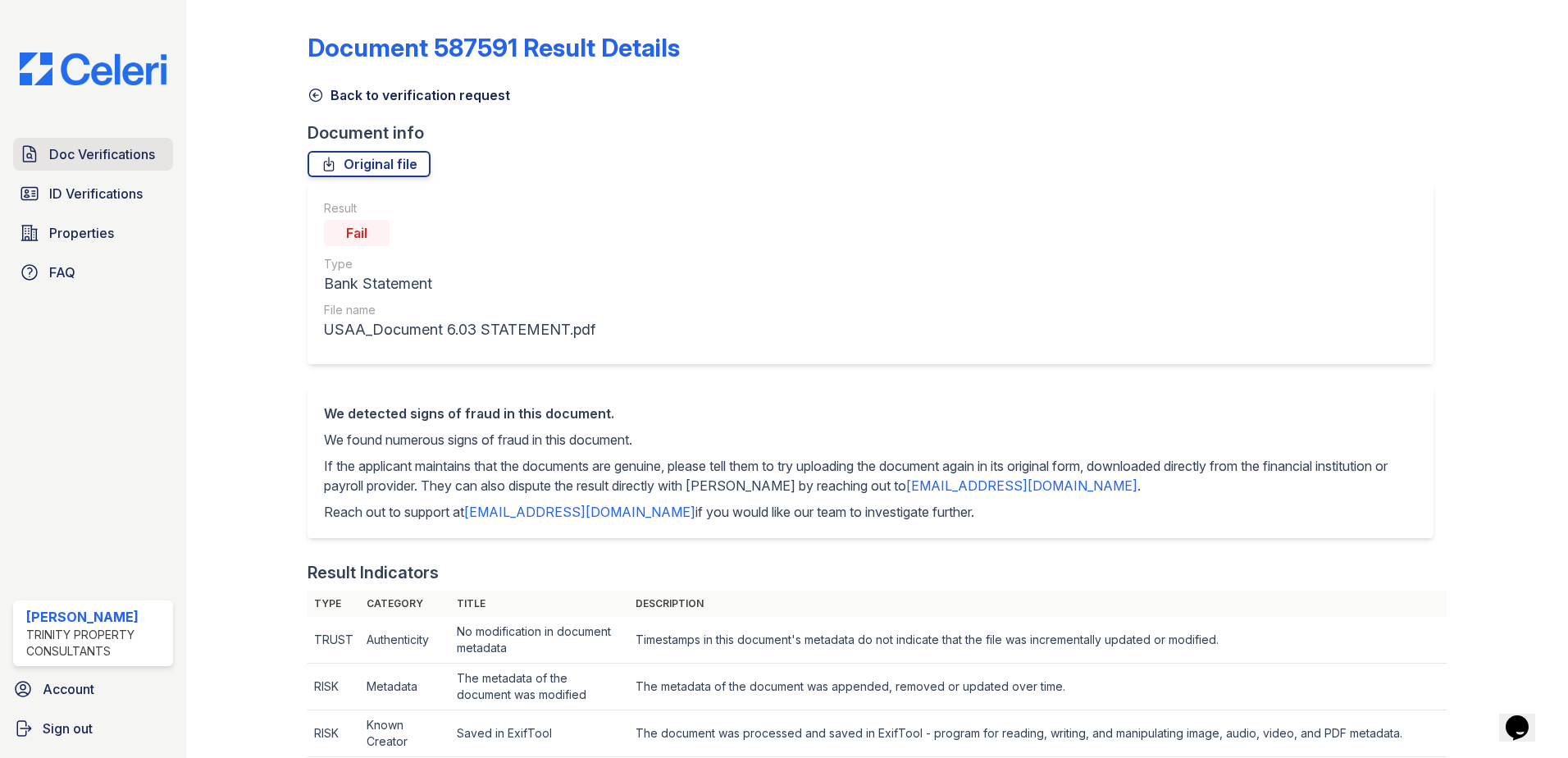
click at [111, 157] on span "Doc Verifications" at bounding box center [102, 153] width 106 height 19
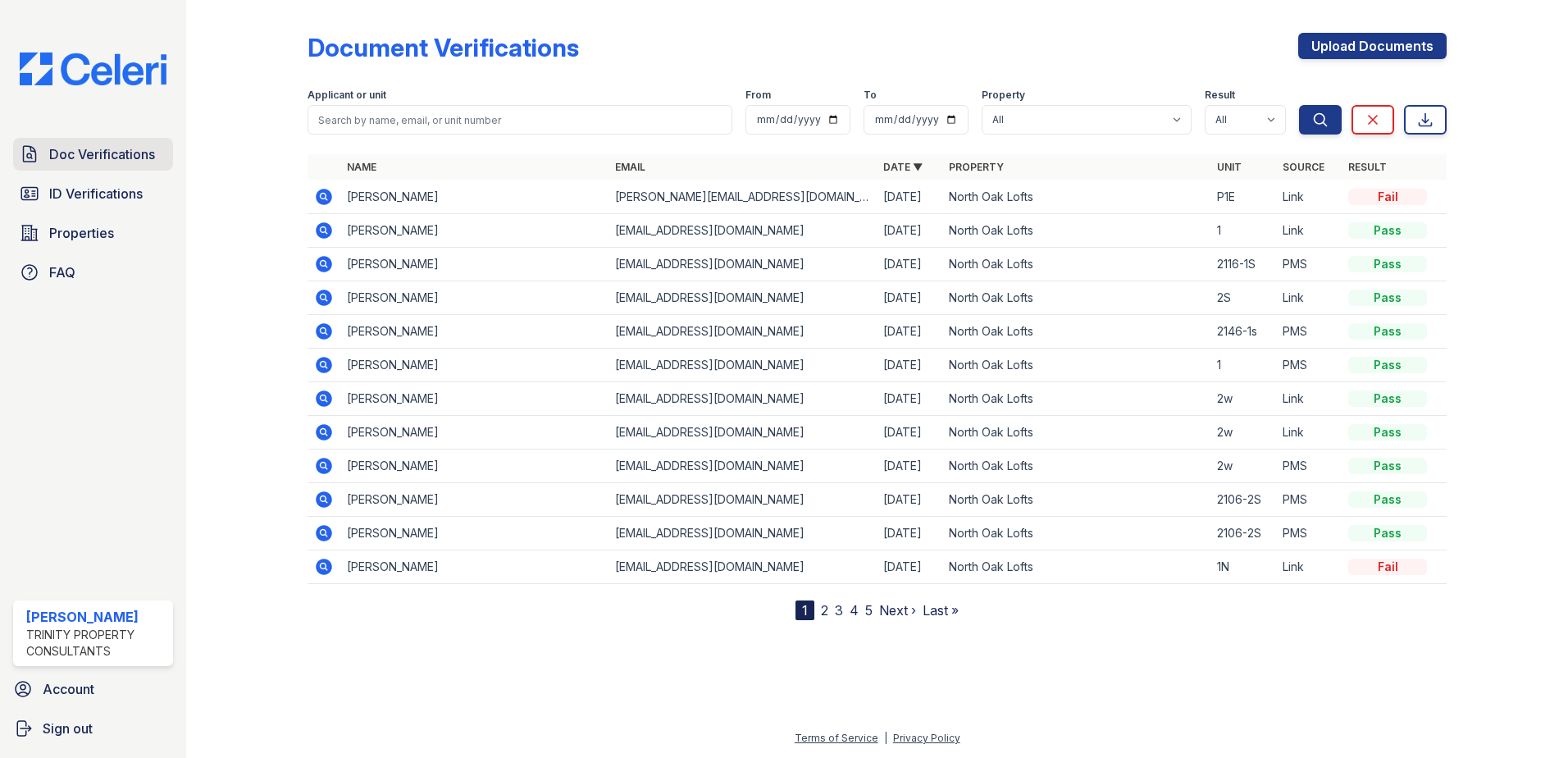
click at [103, 162] on span "Doc Verifications" at bounding box center [102, 153] width 106 height 19
click at [323, 196] on icon at bounding box center [322, 195] width 4 height 4
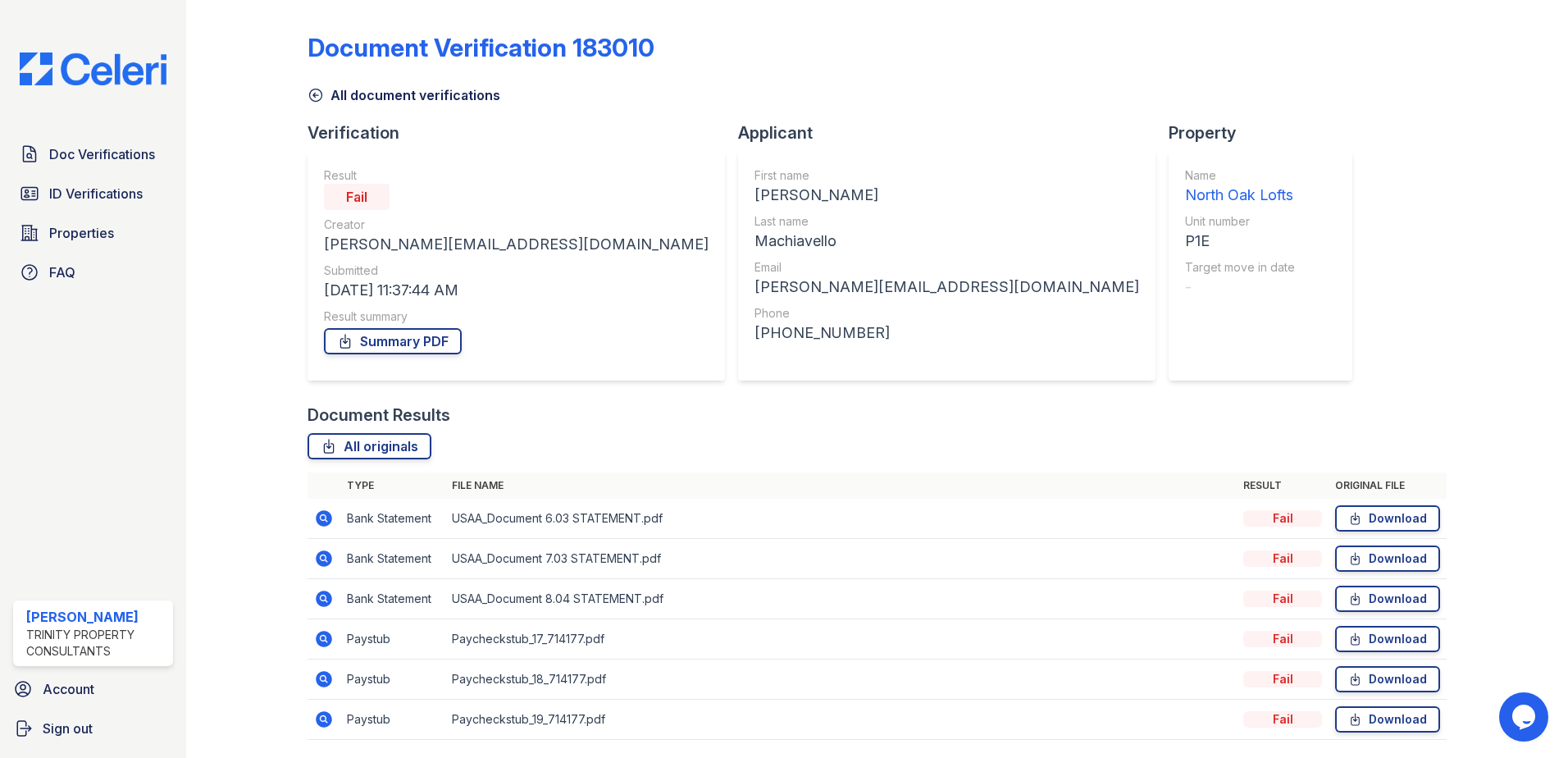
scroll to position [54, 0]
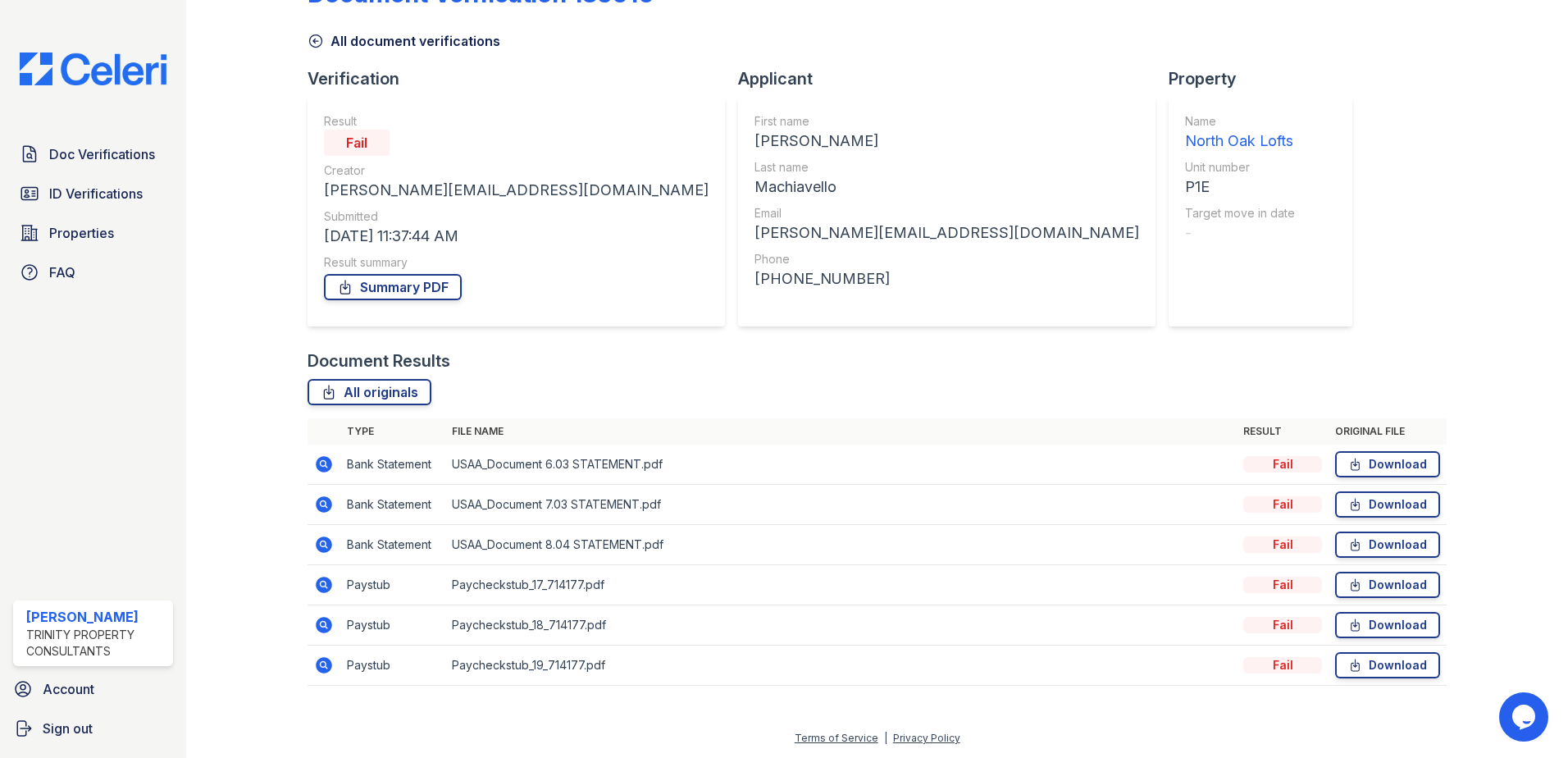
click at [320, 541] on icon at bounding box center [323, 544] width 19 height 19
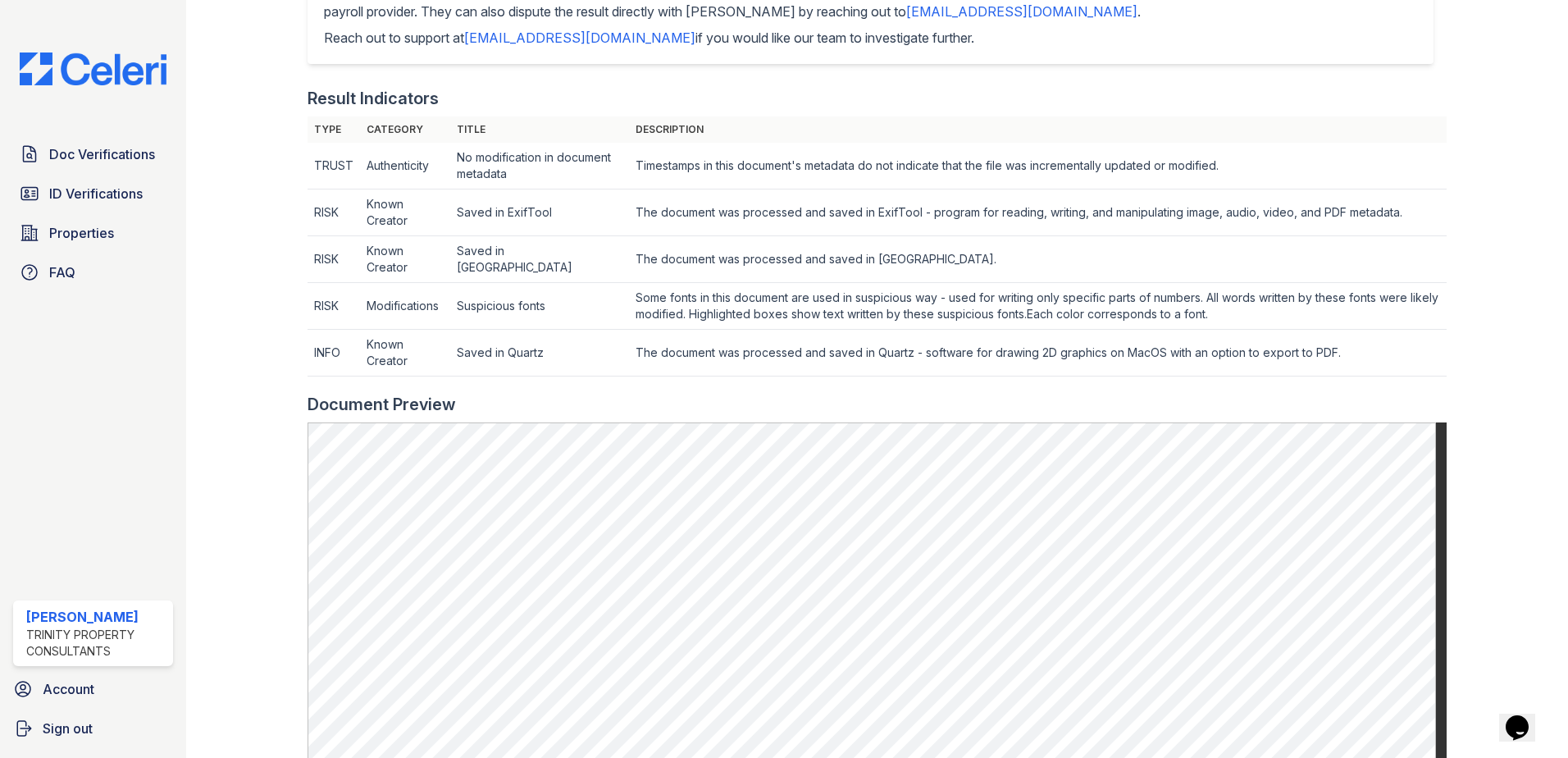
scroll to position [656, 0]
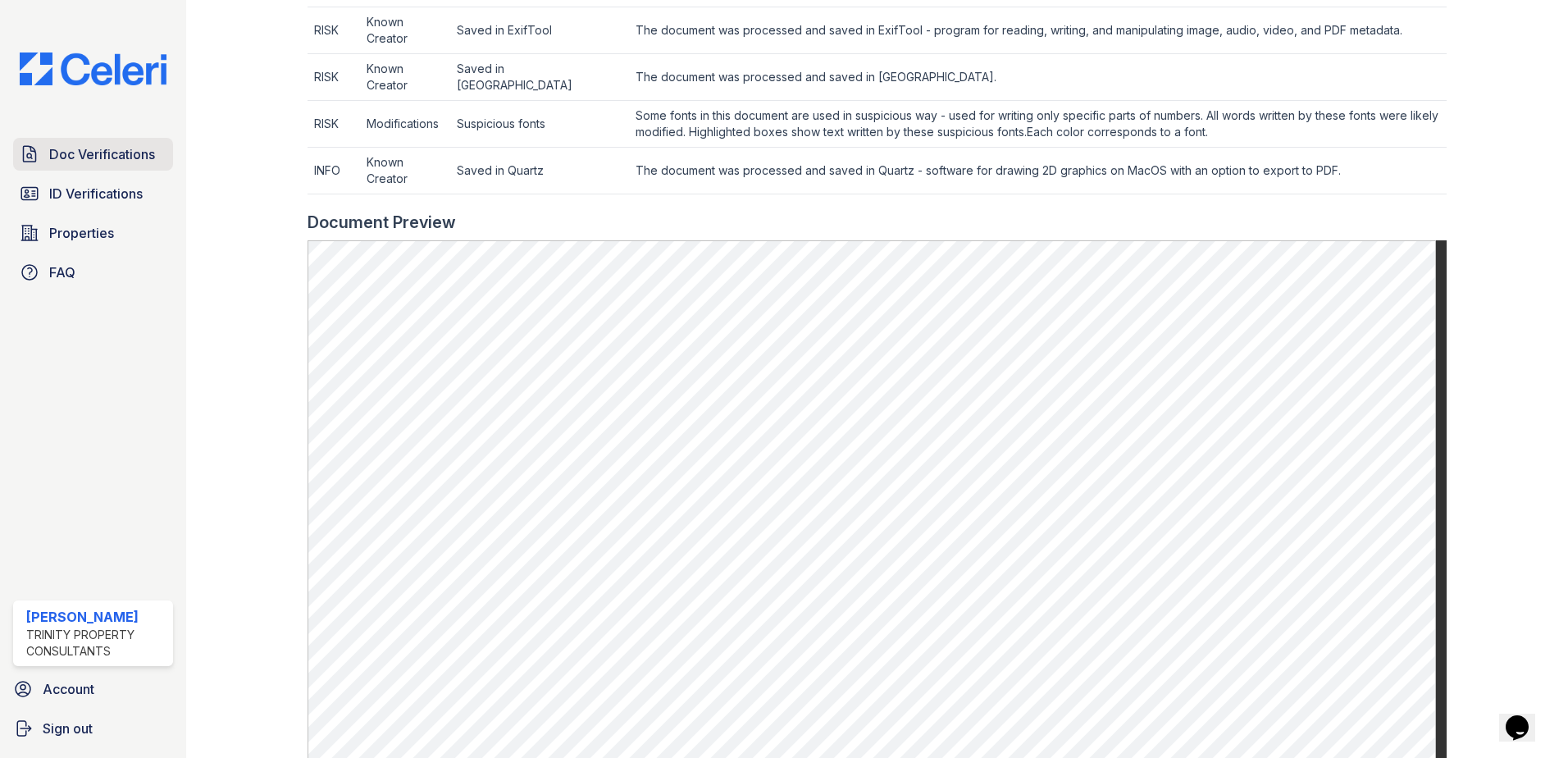
click at [106, 152] on span "Doc Verifications" at bounding box center [102, 153] width 106 height 19
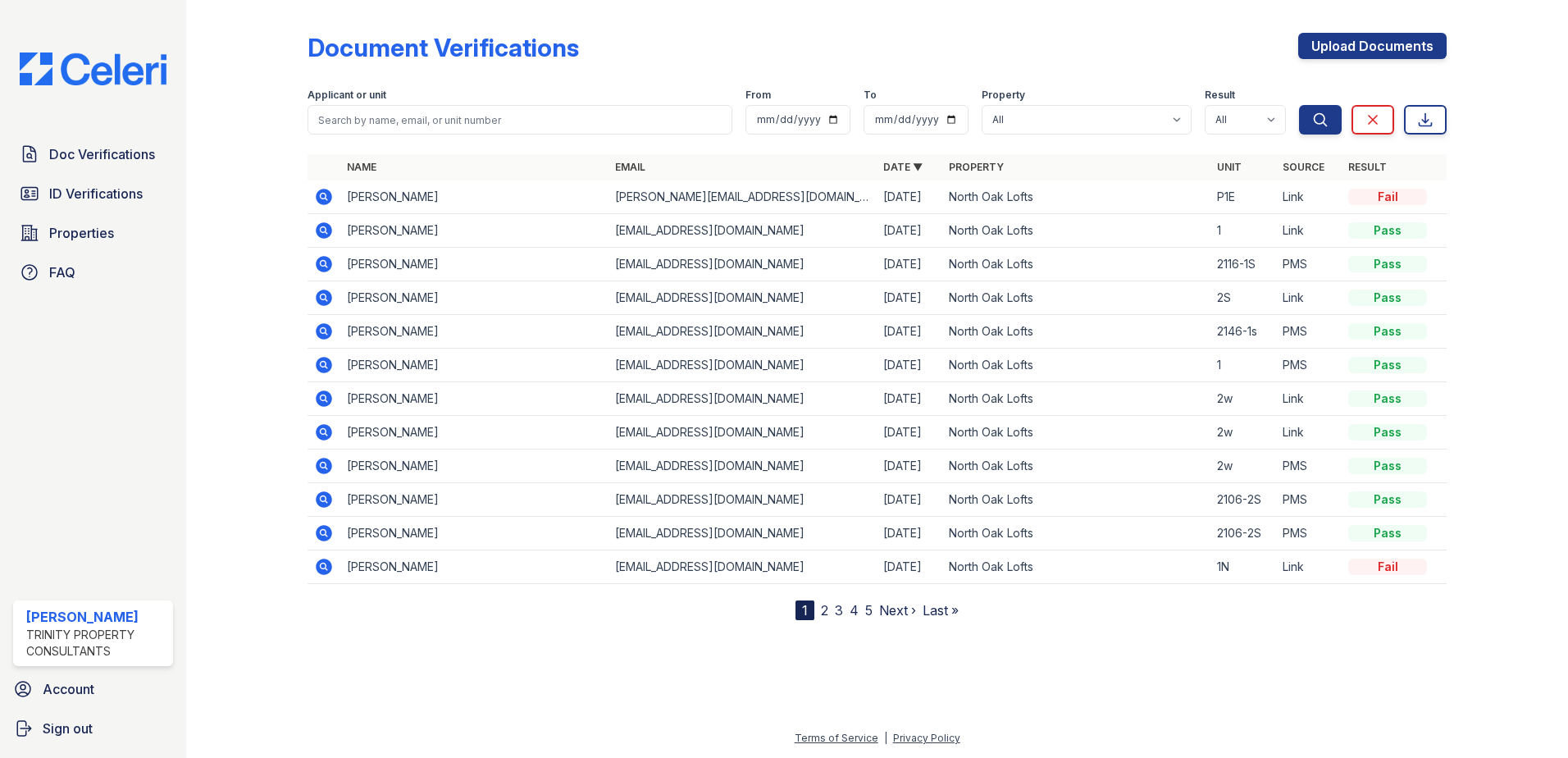
click at [320, 198] on icon at bounding box center [324, 197] width 17 height 17
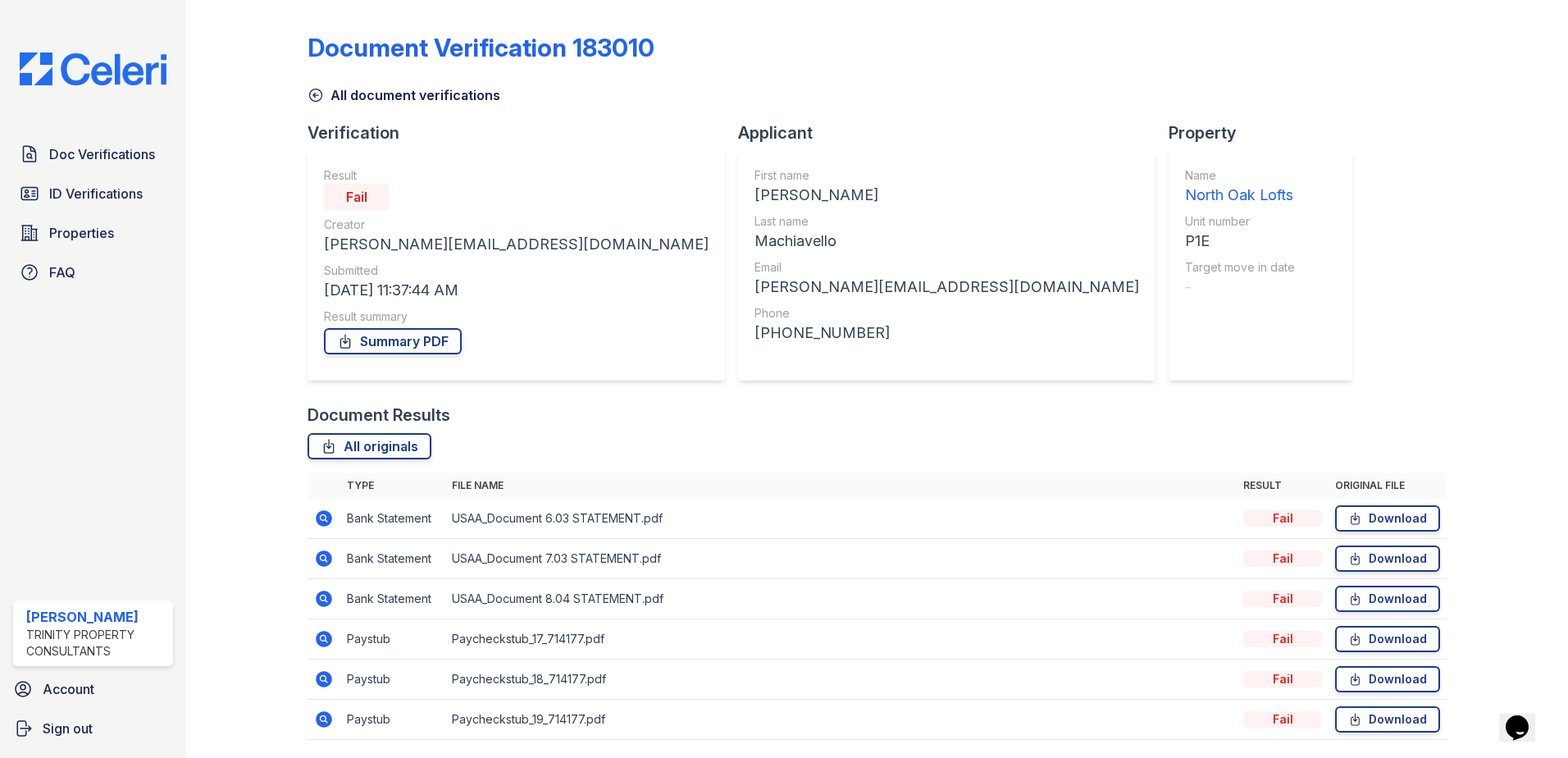
click at [331, 638] on icon at bounding box center [323, 638] width 19 height 19
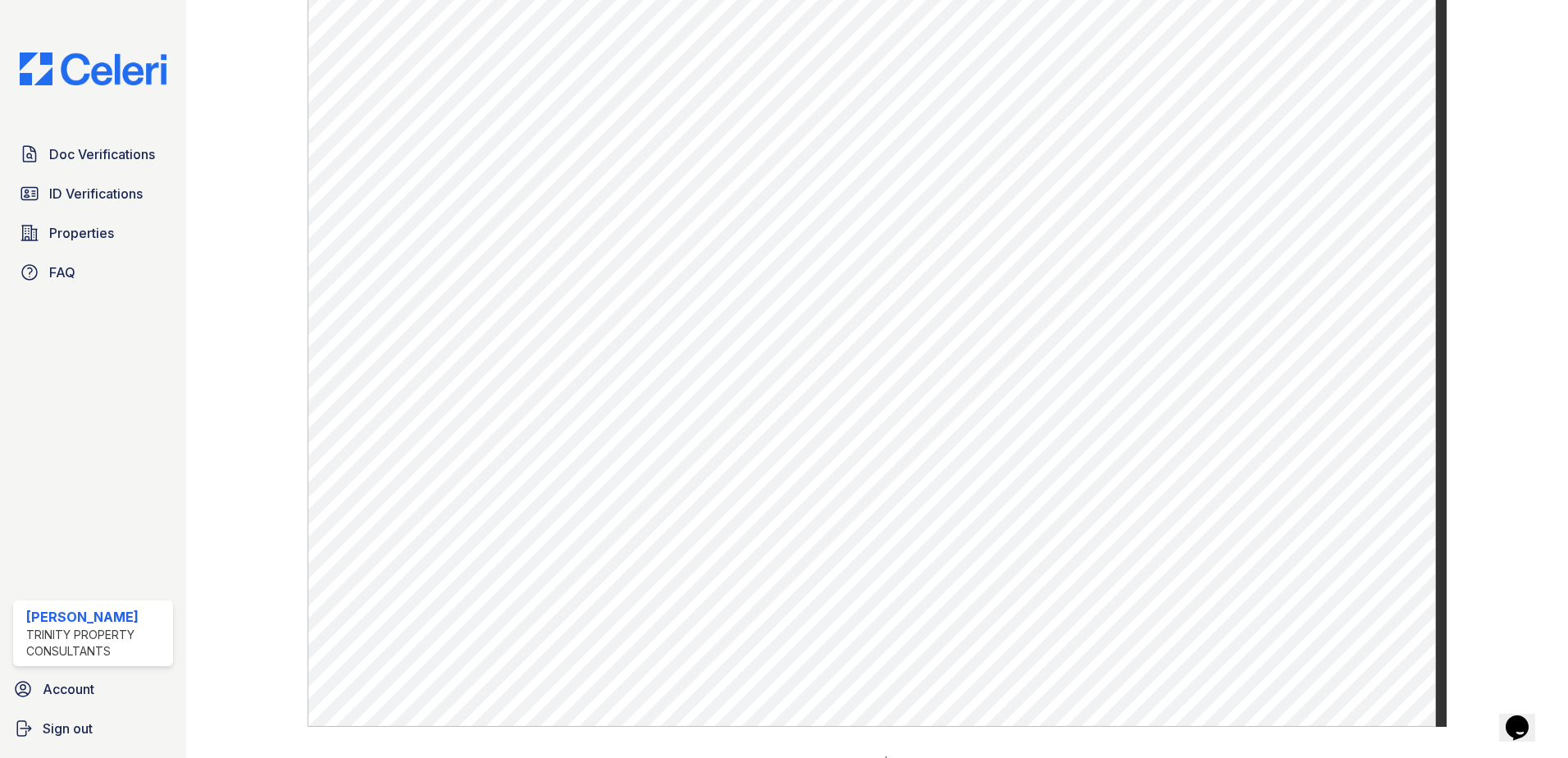
scroll to position [1030, 0]
